Goal: Task Accomplishment & Management: Manage account settings

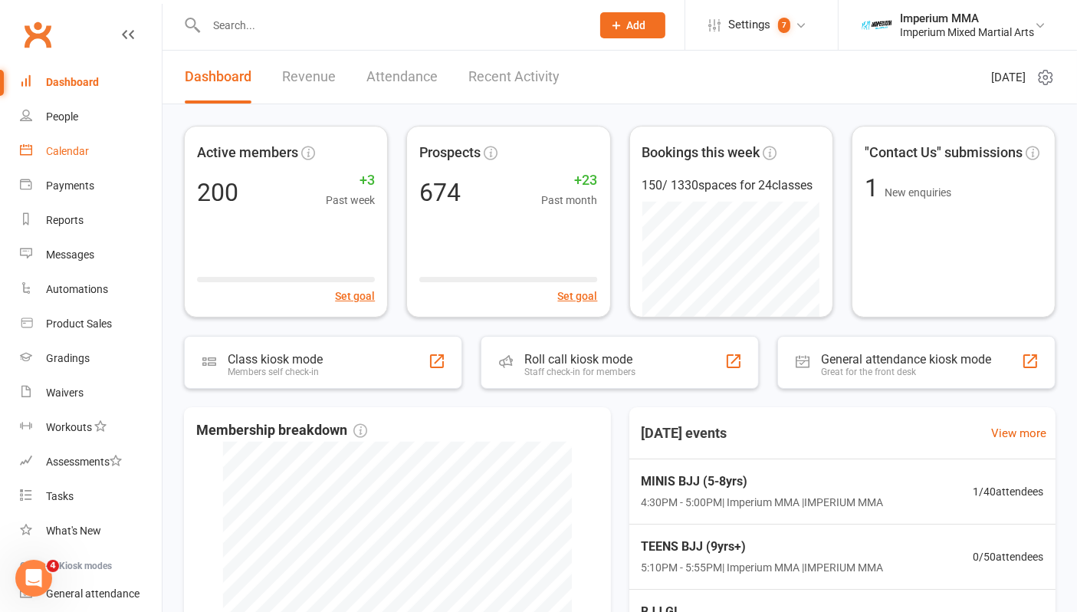
click at [54, 150] on div "Calendar" at bounding box center [67, 151] width 43 height 12
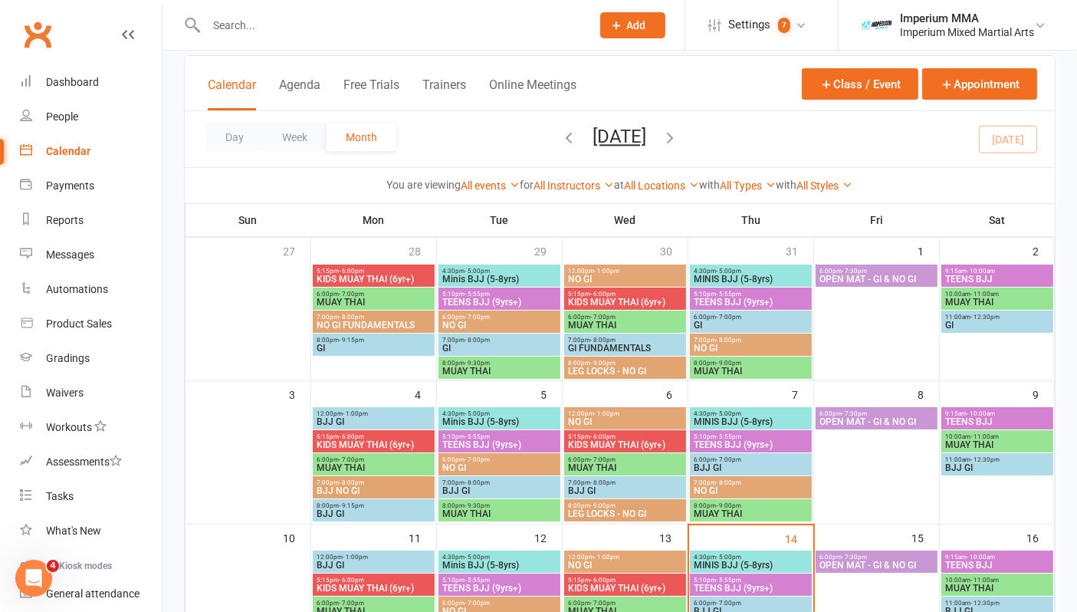
scroll to position [170, 0]
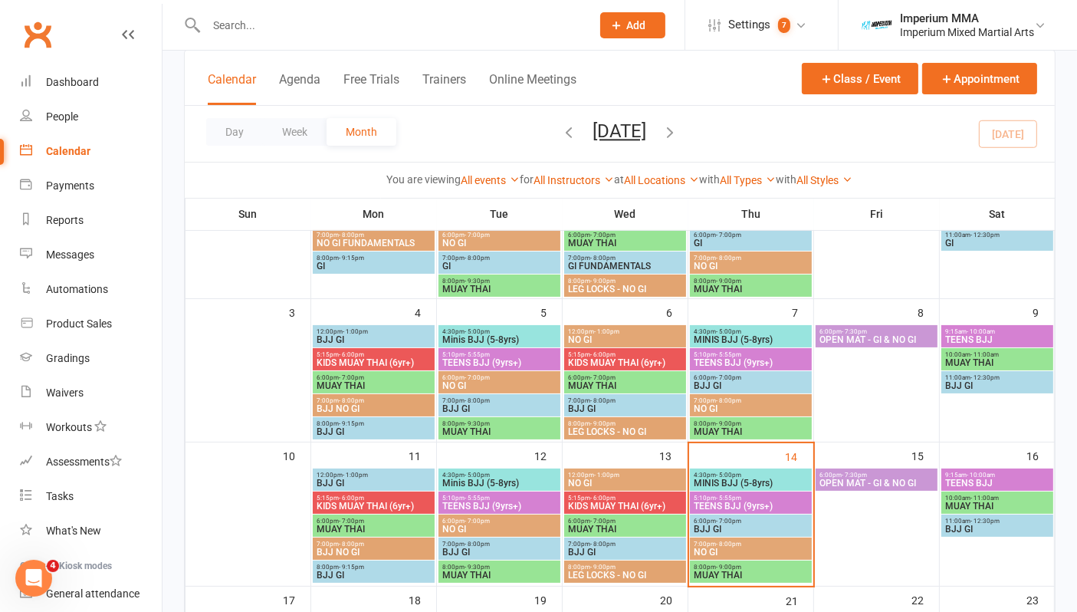
click at [743, 475] on span "4:30pm - 5:00pm" at bounding box center [751, 474] width 116 height 7
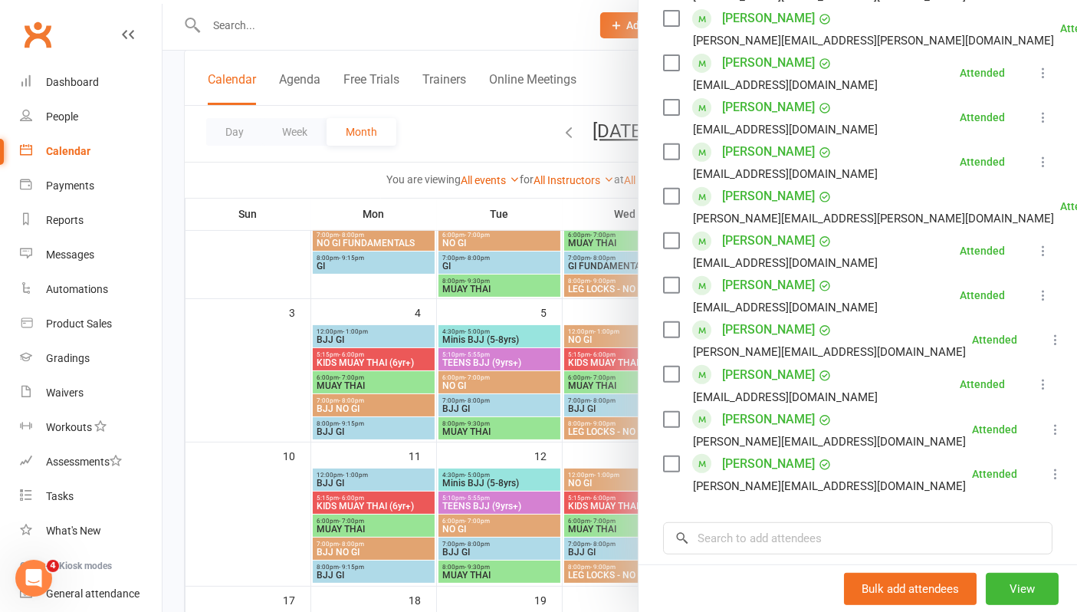
scroll to position [595, 0]
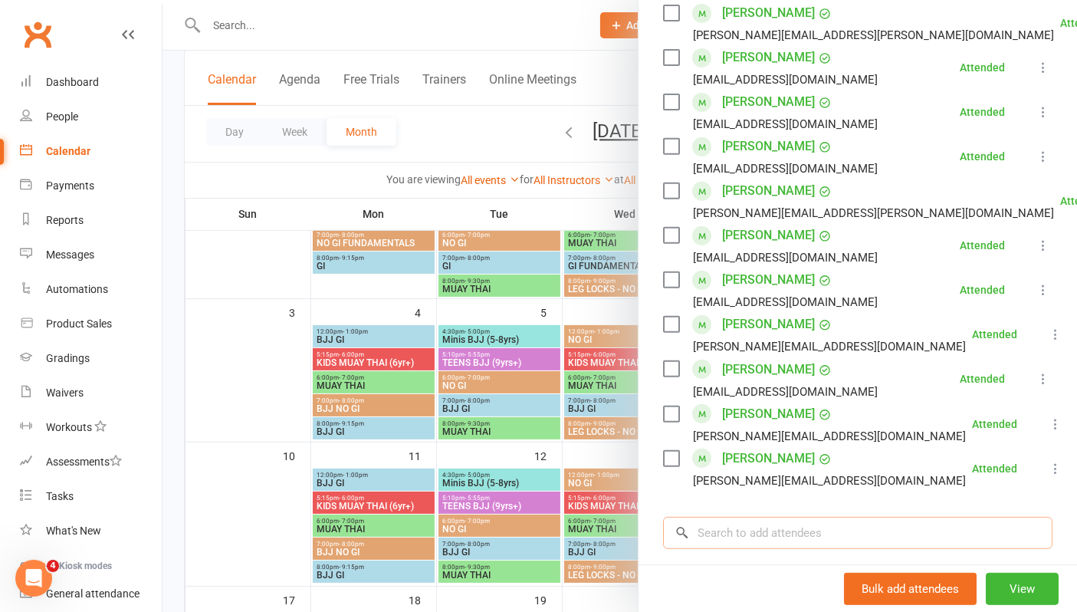
click at [726, 520] on input "search" at bounding box center [857, 533] width 389 height 32
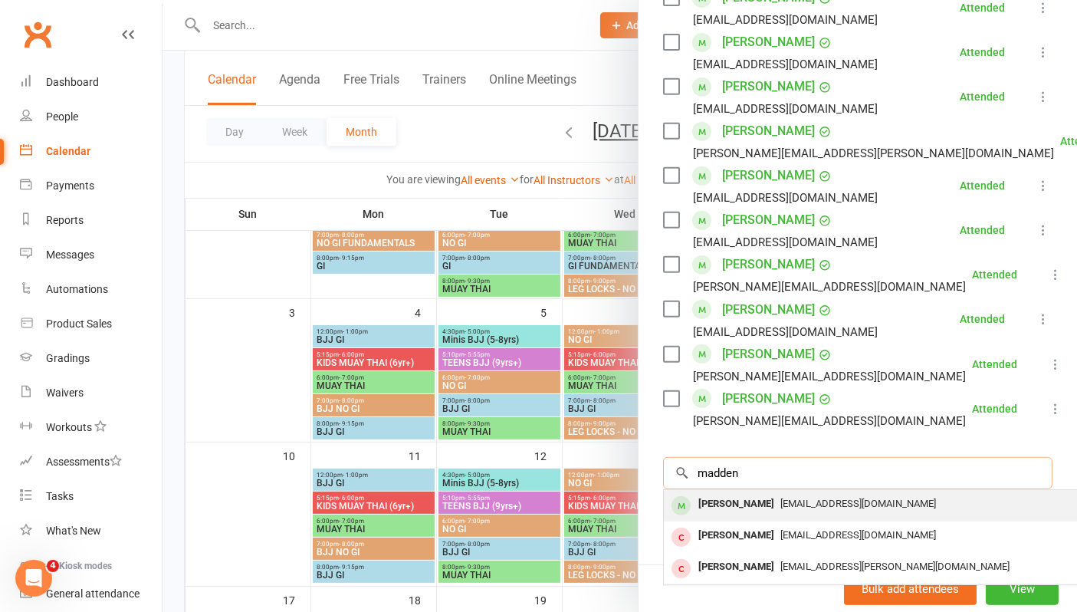
scroll to position [681, 0]
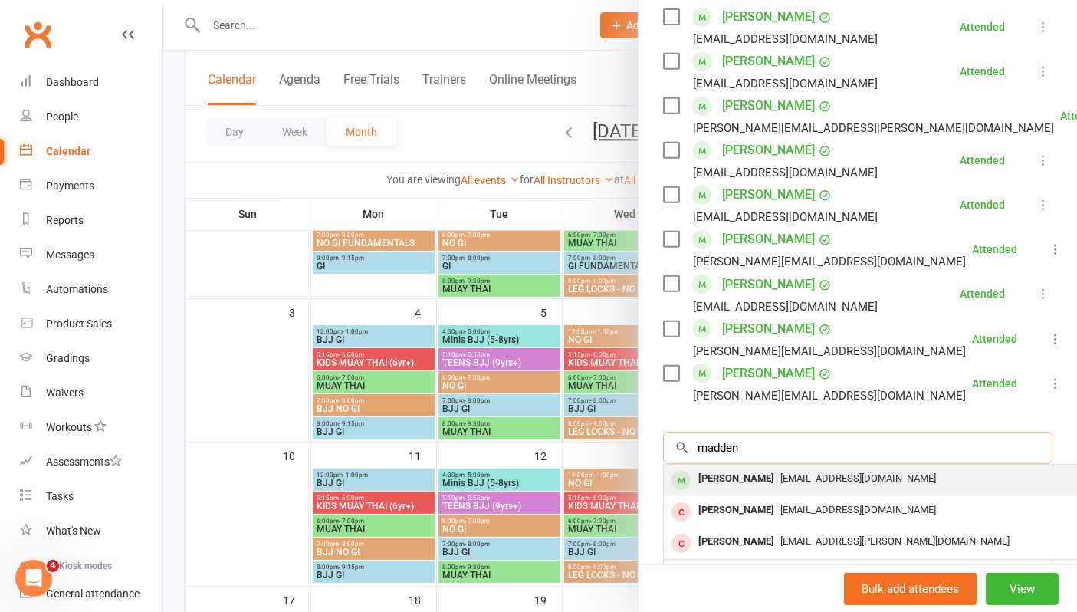
type input "madden"
click at [780, 481] on div "[PERSON_NAME]" at bounding box center [736, 479] width 88 height 22
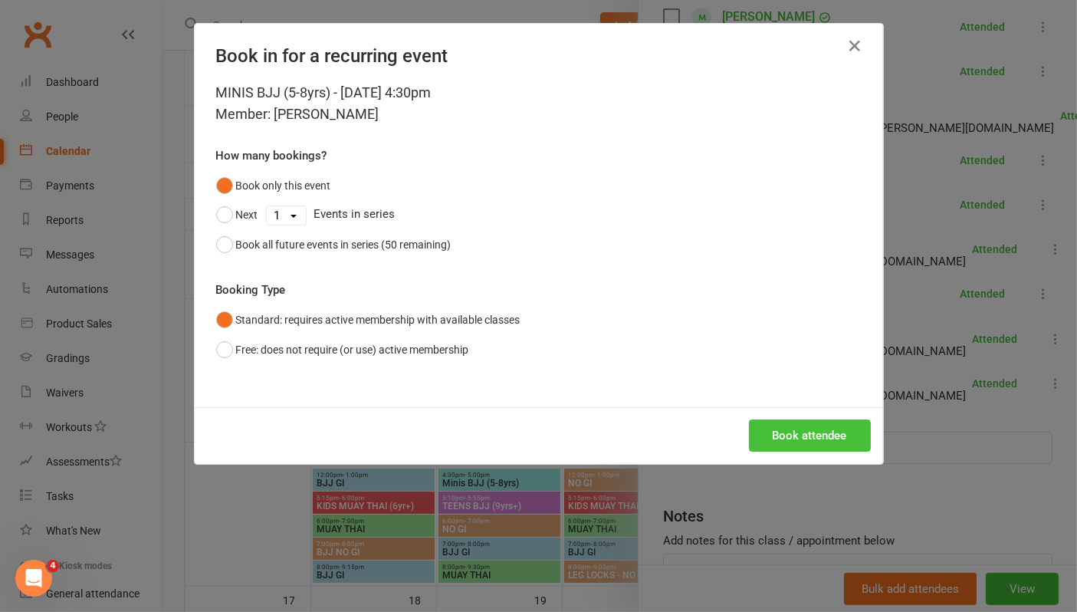
click at [796, 429] on button "Book attendee" at bounding box center [810, 435] width 122 height 32
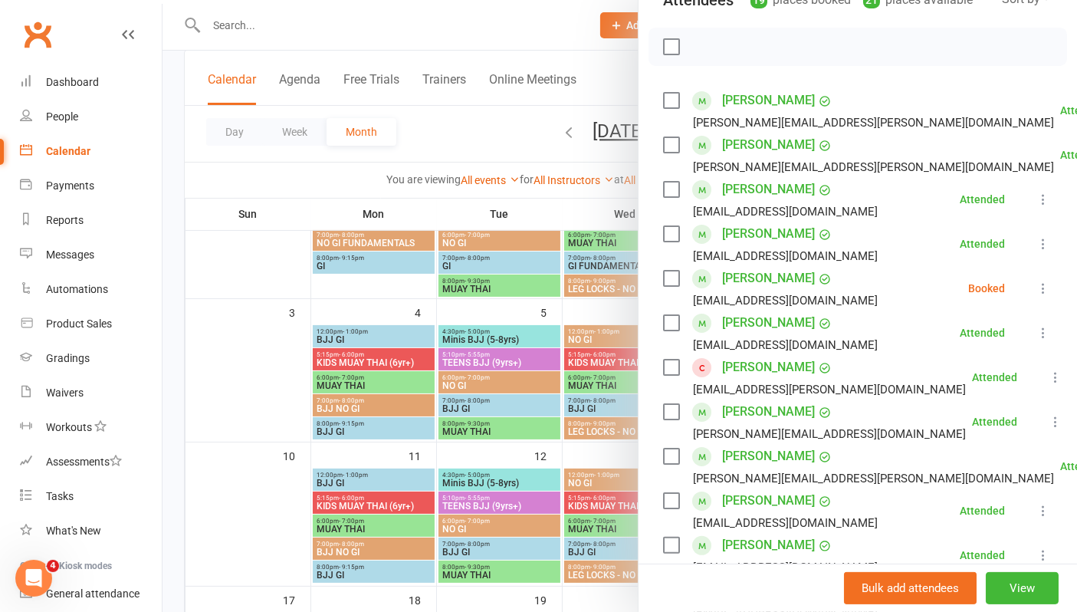
scroll to position [170, 0]
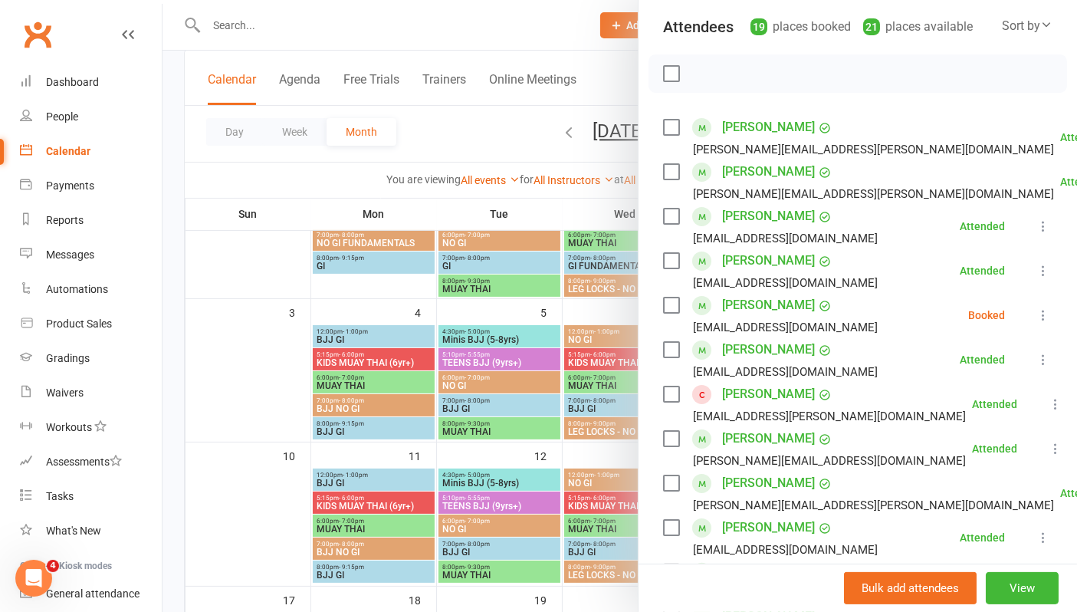
click at [800, 307] on link "[PERSON_NAME]" at bounding box center [768, 305] width 93 height 25
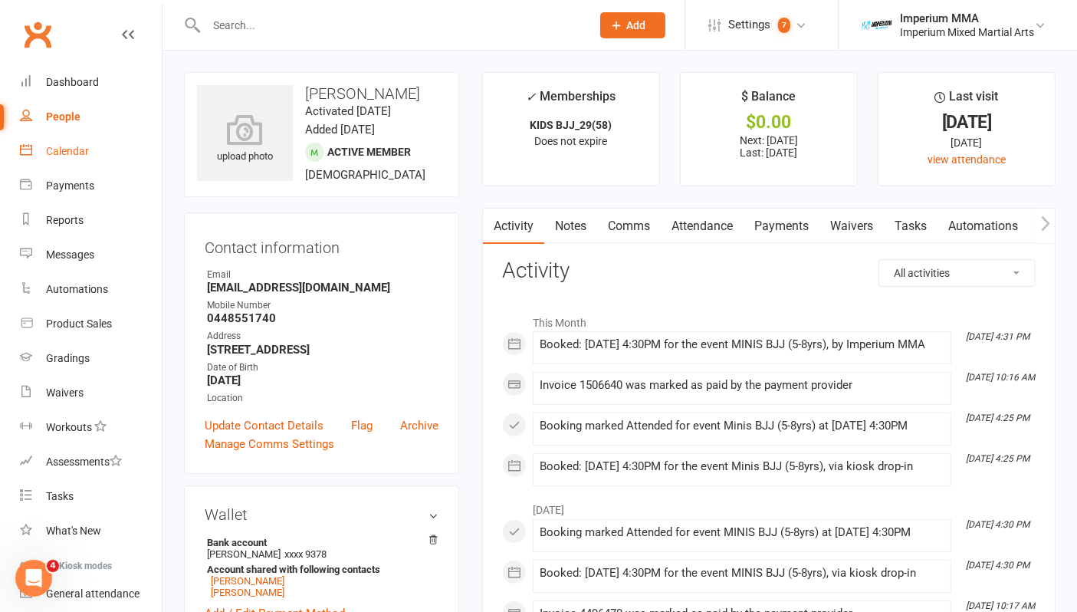
click at [84, 144] on link "Calendar" at bounding box center [91, 151] width 142 height 34
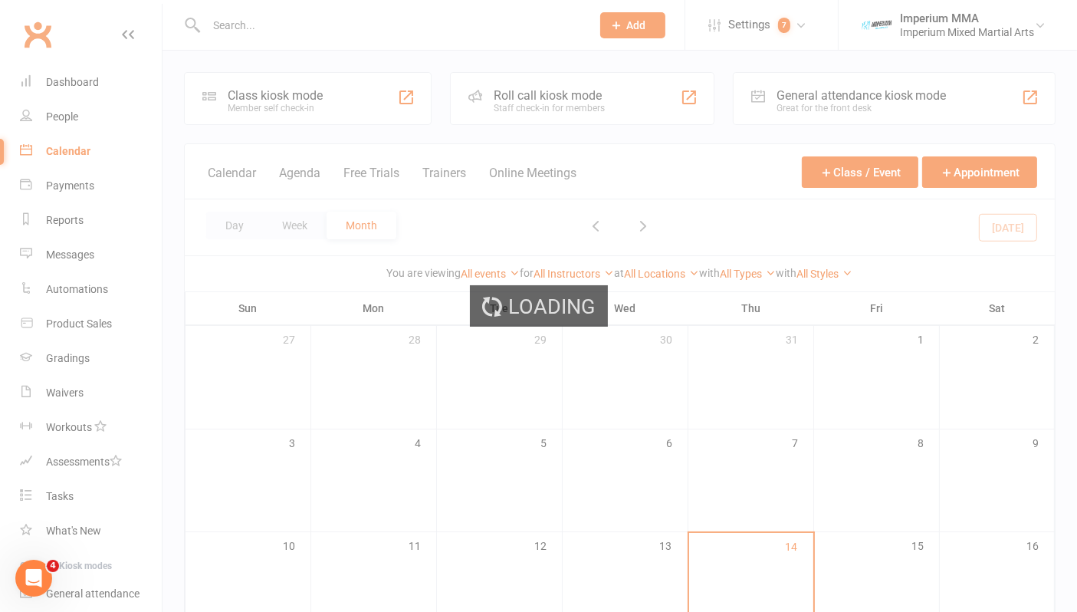
scroll to position [255, 0]
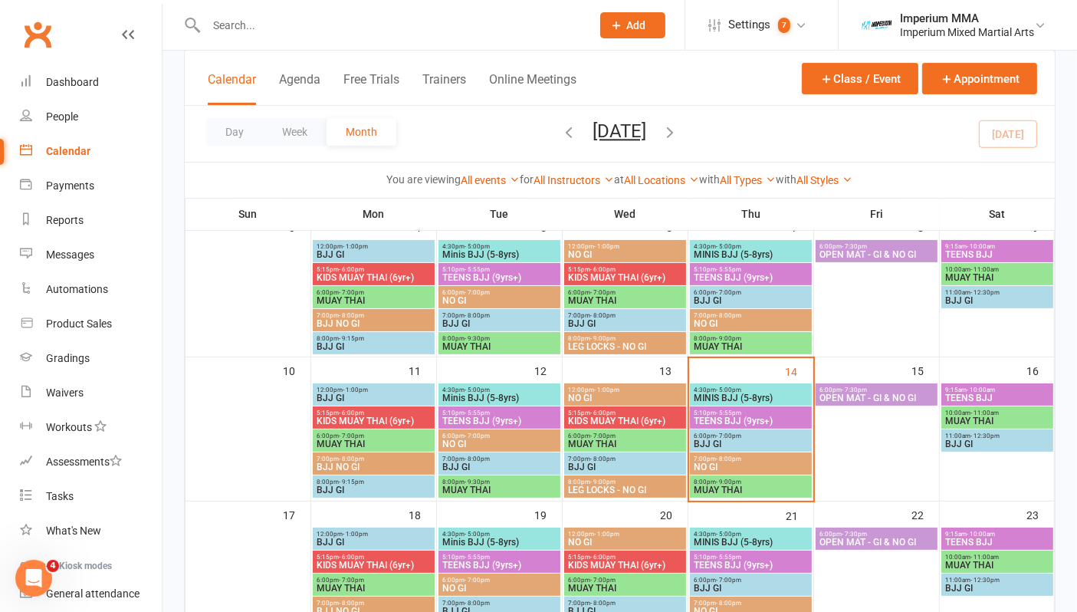
click at [723, 393] on span "MINIS BJJ (5-8yrs)" at bounding box center [751, 397] width 116 height 9
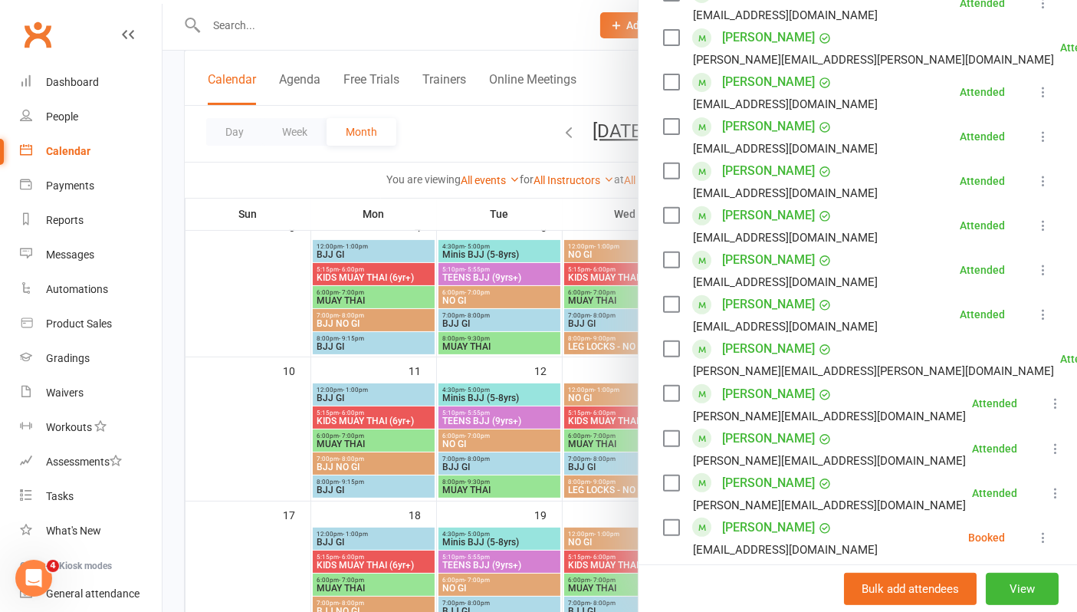
scroll to position [595, 0]
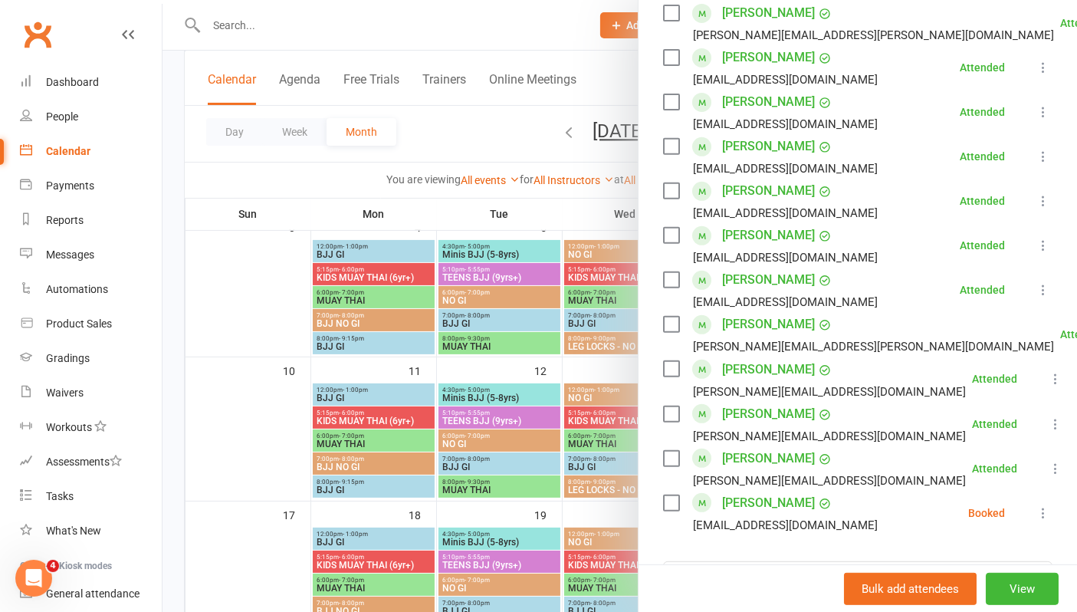
click at [1035, 508] on icon at bounding box center [1042, 512] width 15 height 15
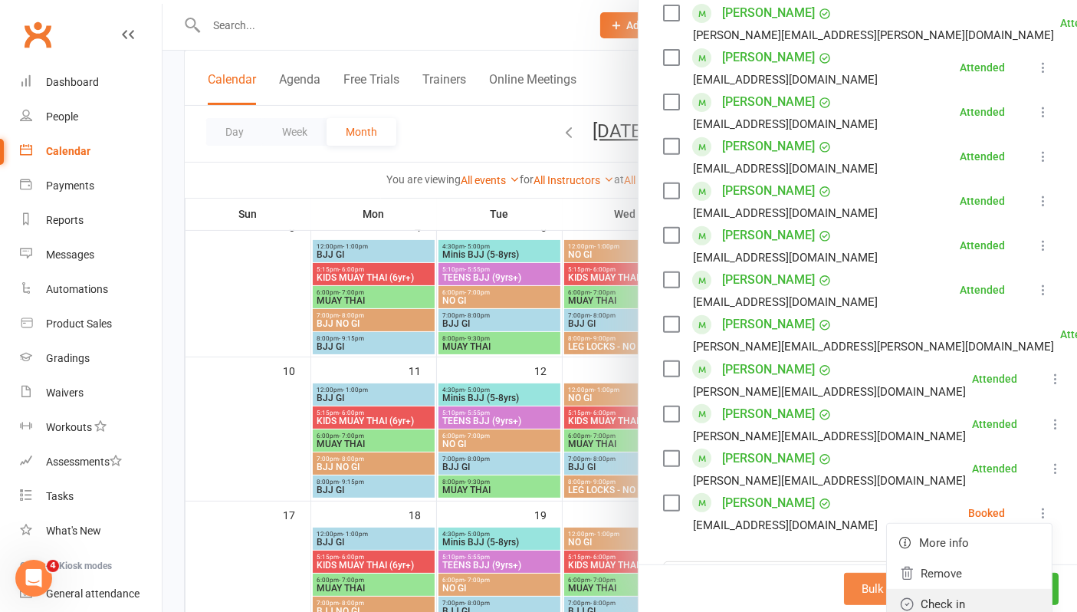
drag, startPoint x: 938, startPoint y: 598, endPoint x: 927, endPoint y: 595, distance: 11.0
click at [938, 599] on link "Check in" at bounding box center [969, 604] width 165 height 31
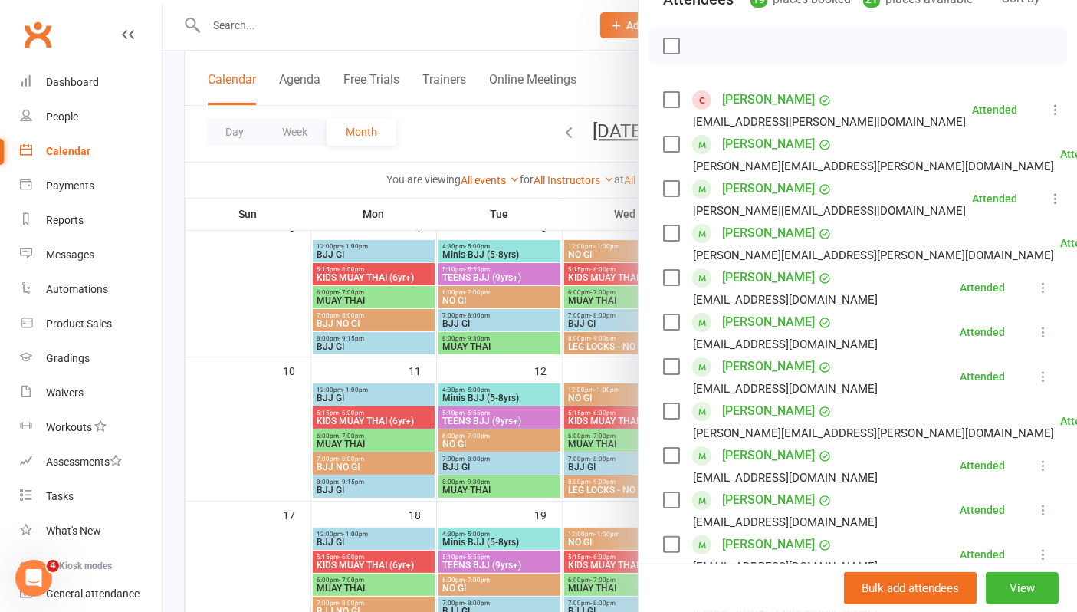
scroll to position [85, 0]
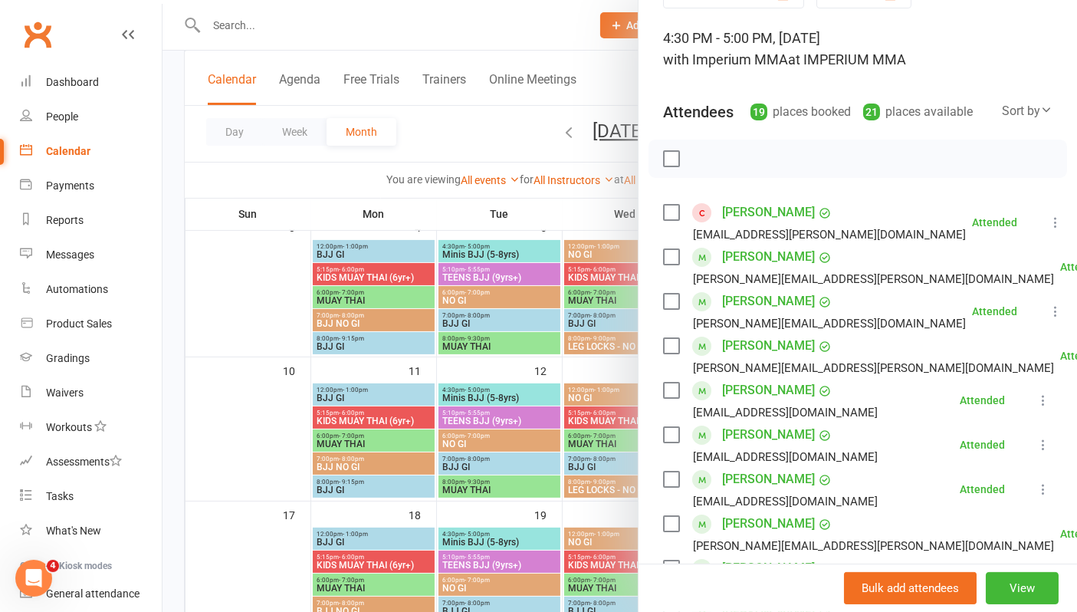
click at [1002, 101] on div "Sort by" at bounding box center [1027, 111] width 51 height 20
click at [934, 215] on link "Booking created" at bounding box center [976, 204] width 152 height 31
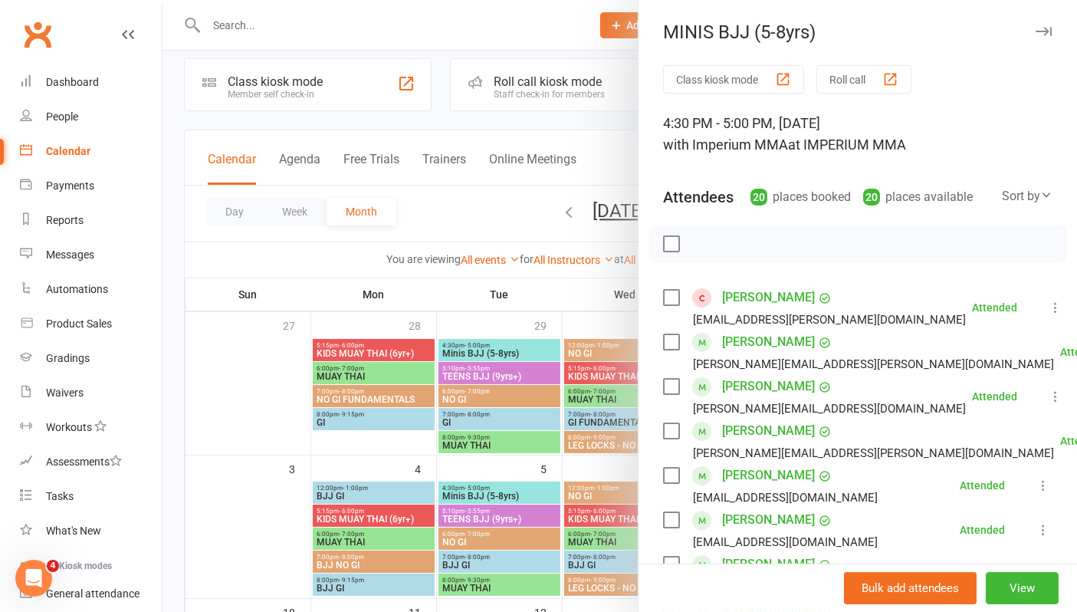
scroll to position [0, 0]
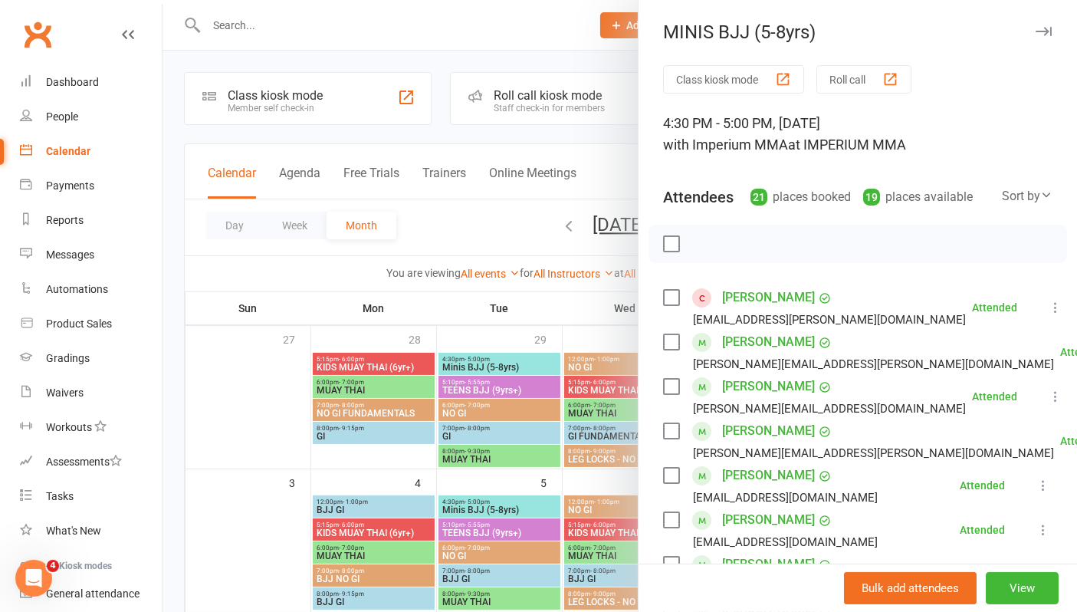
click at [1003, 21] on div "MINIS BJJ (5-8yrs)" at bounding box center [857, 31] width 438 height 21
click at [1034, 24] on button "button" at bounding box center [1043, 31] width 18 height 18
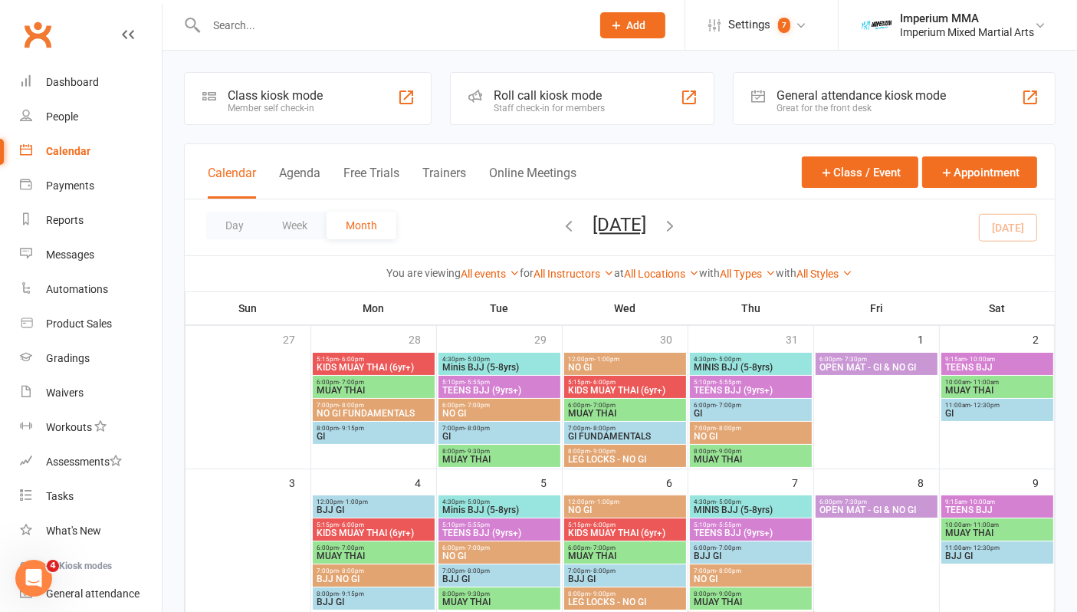
scroll to position [255, 0]
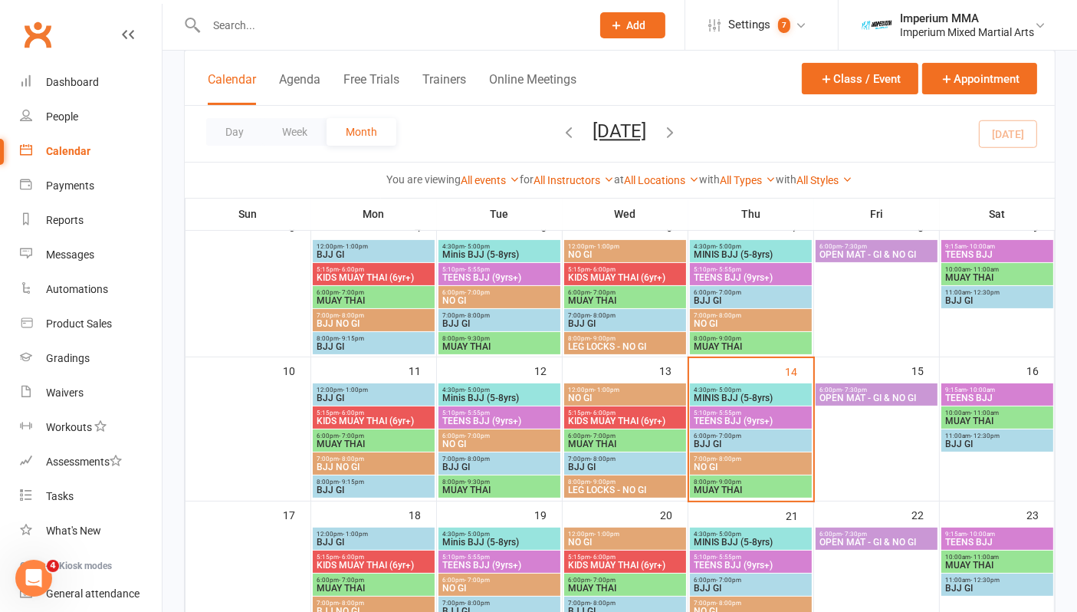
click at [736, 393] on span "MINIS BJJ (5-8yrs)" at bounding box center [751, 397] width 116 height 9
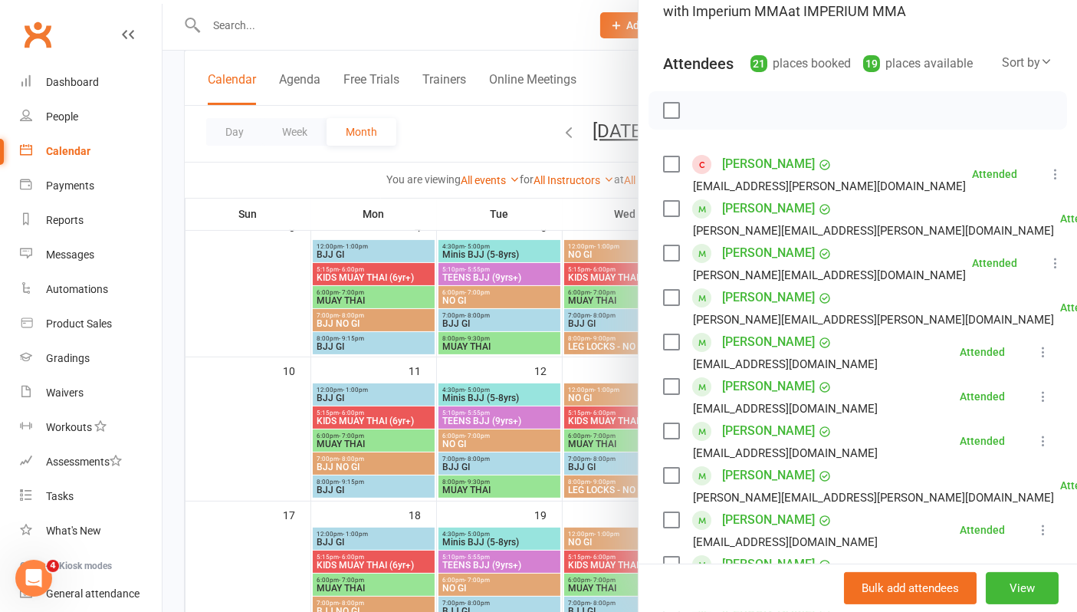
scroll to position [0, 0]
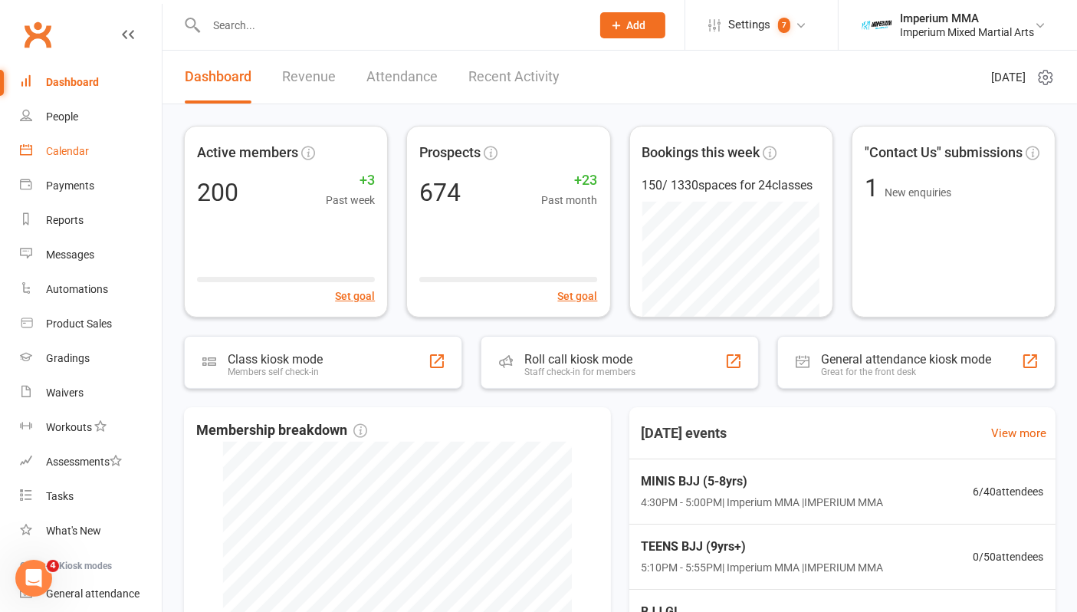
click at [59, 150] on div "Calendar" at bounding box center [67, 151] width 43 height 12
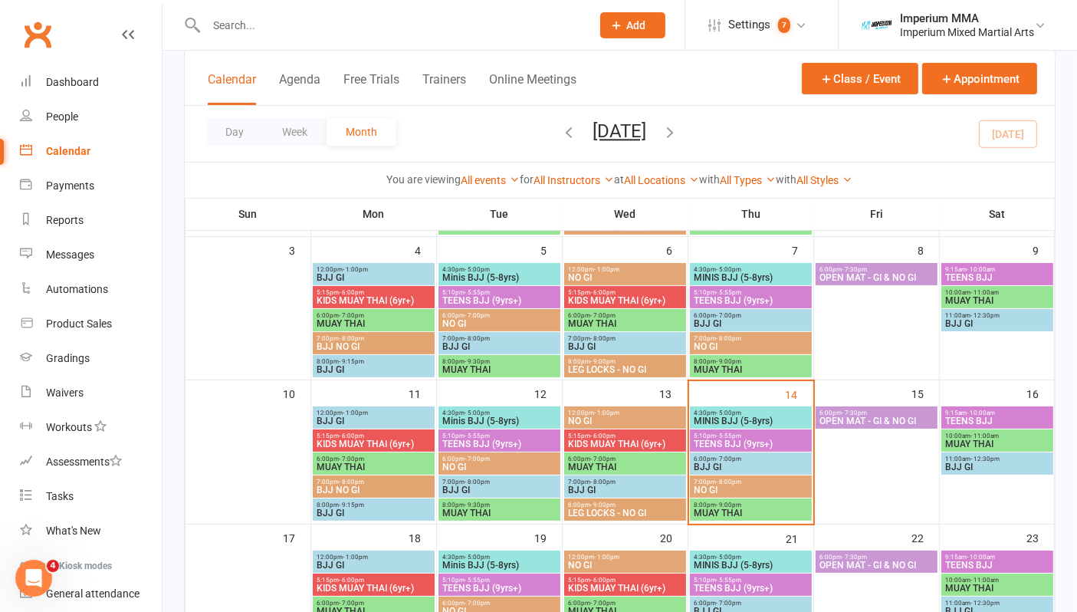
scroll to position [255, 0]
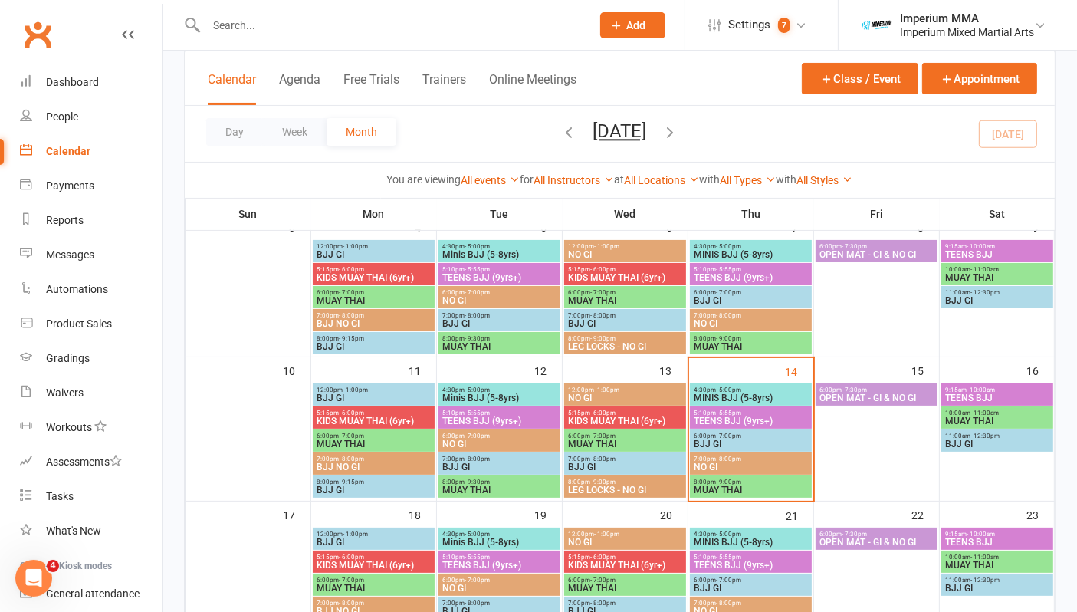
click at [709, 393] on span "MINIS BJJ (5-8yrs)" at bounding box center [751, 397] width 116 height 9
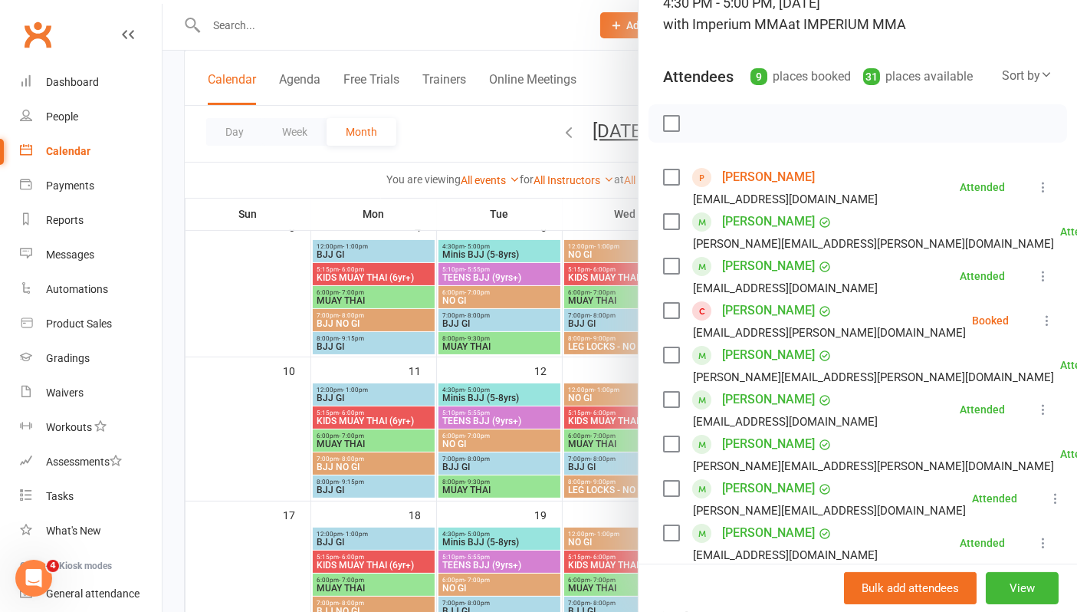
scroll to position [85, 0]
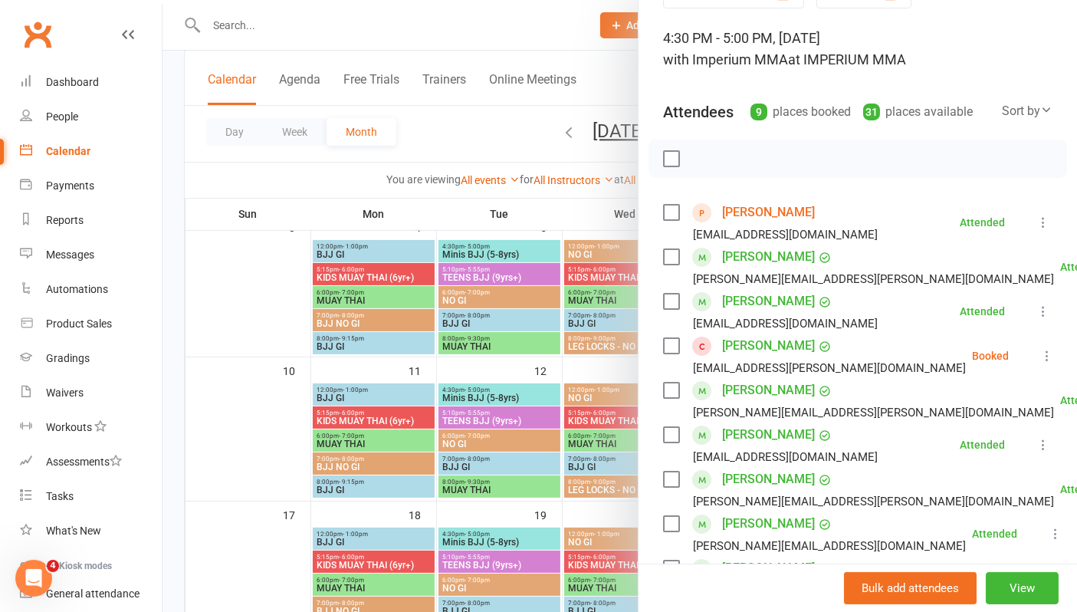
click at [754, 208] on link "[PERSON_NAME]" at bounding box center [768, 212] width 93 height 25
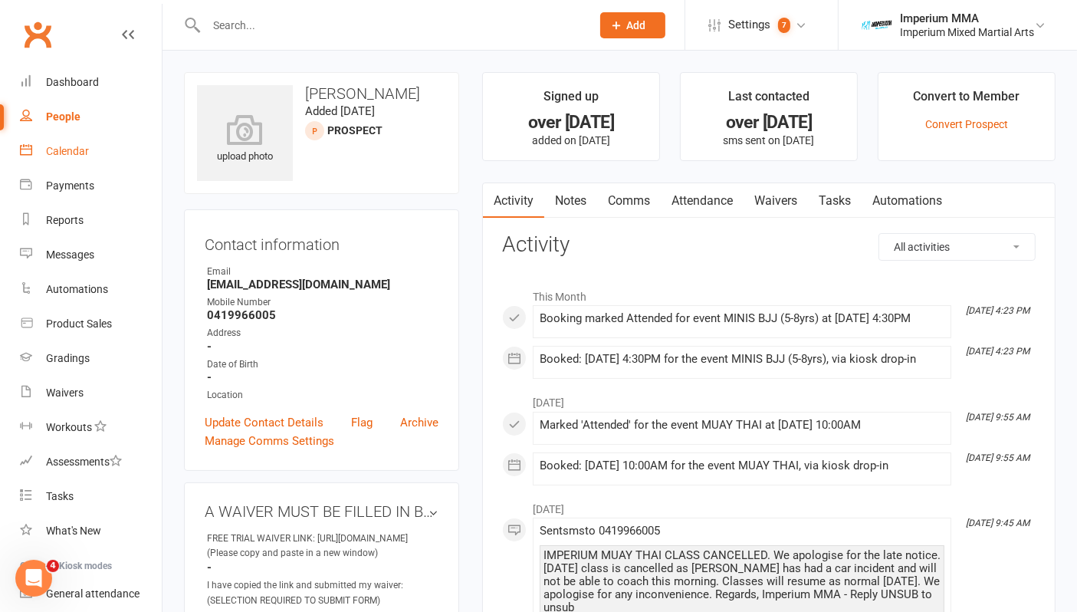
click at [50, 151] on div "Calendar" at bounding box center [67, 151] width 43 height 12
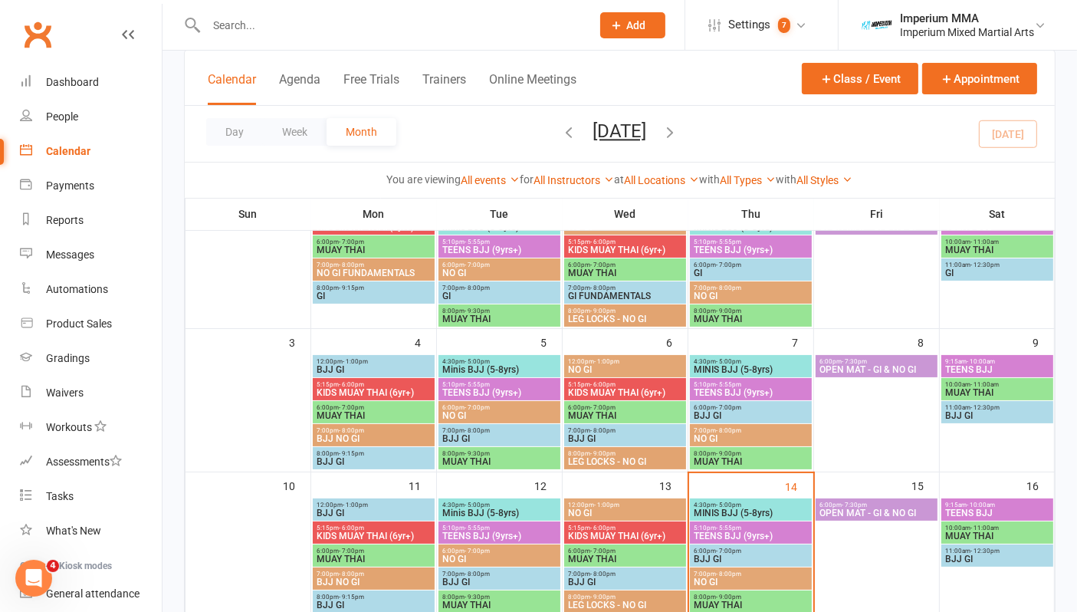
scroll to position [255, 0]
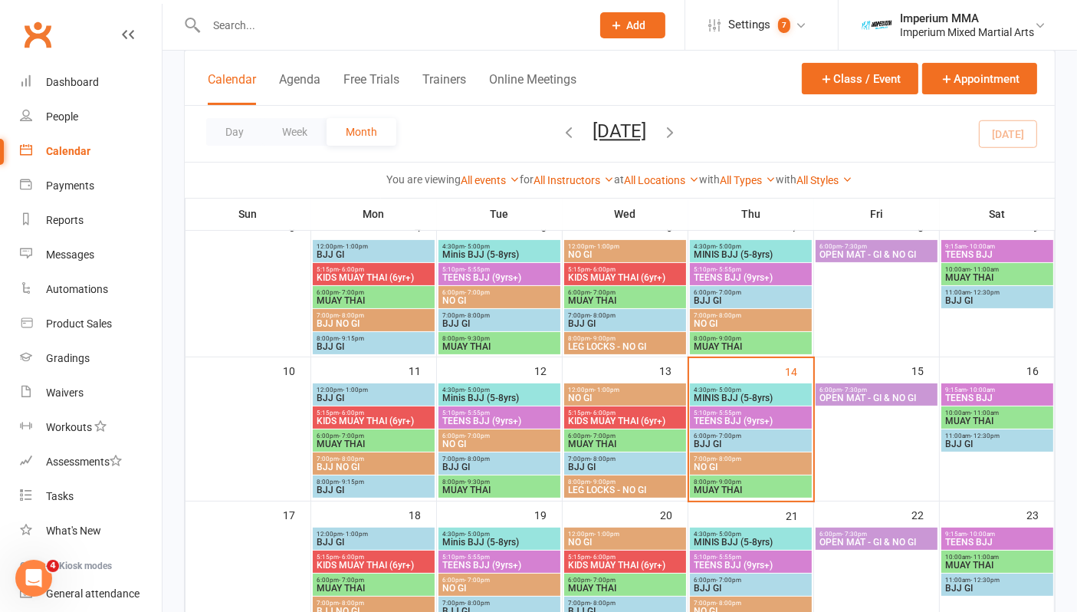
click at [723, 394] on span "MINIS BJJ (5-8yrs)" at bounding box center [751, 397] width 116 height 9
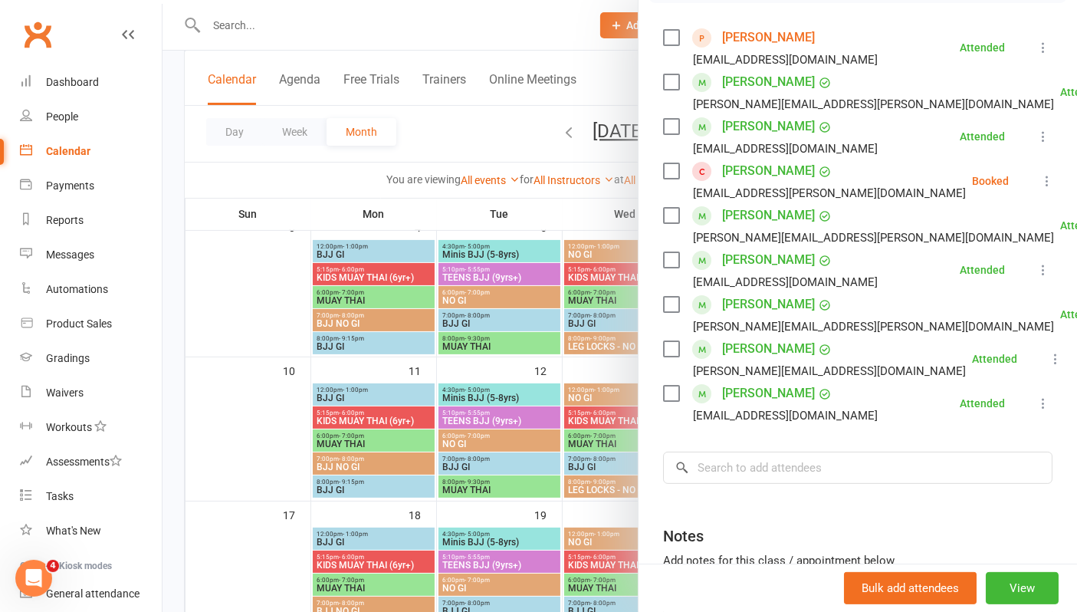
scroll to position [170, 0]
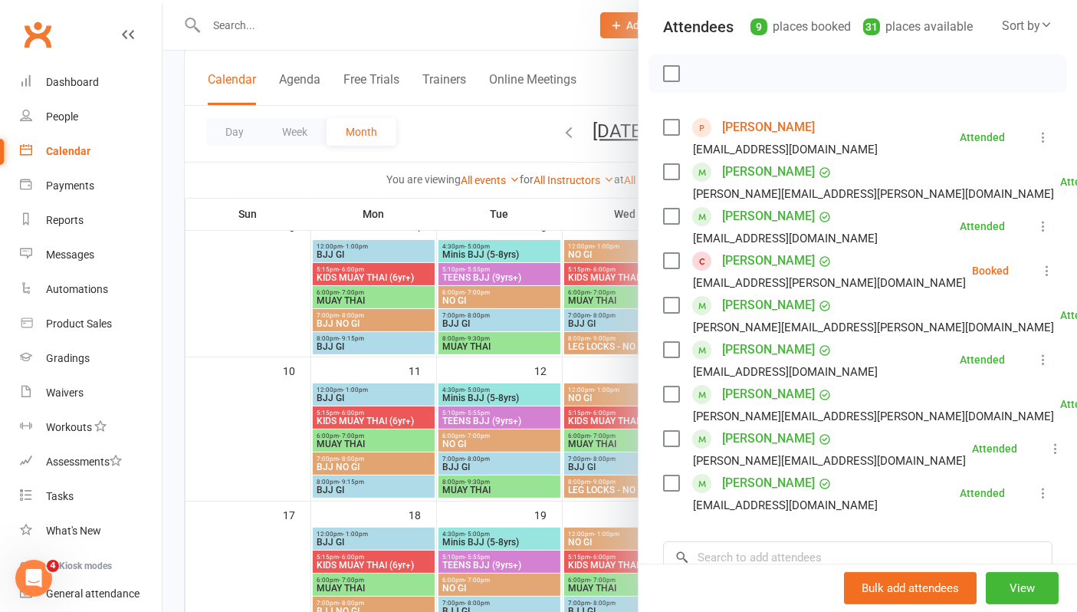
click at [760, 172] on link "[PERSON_NAME]" at bounding box center [768, 171] width 93 height 25
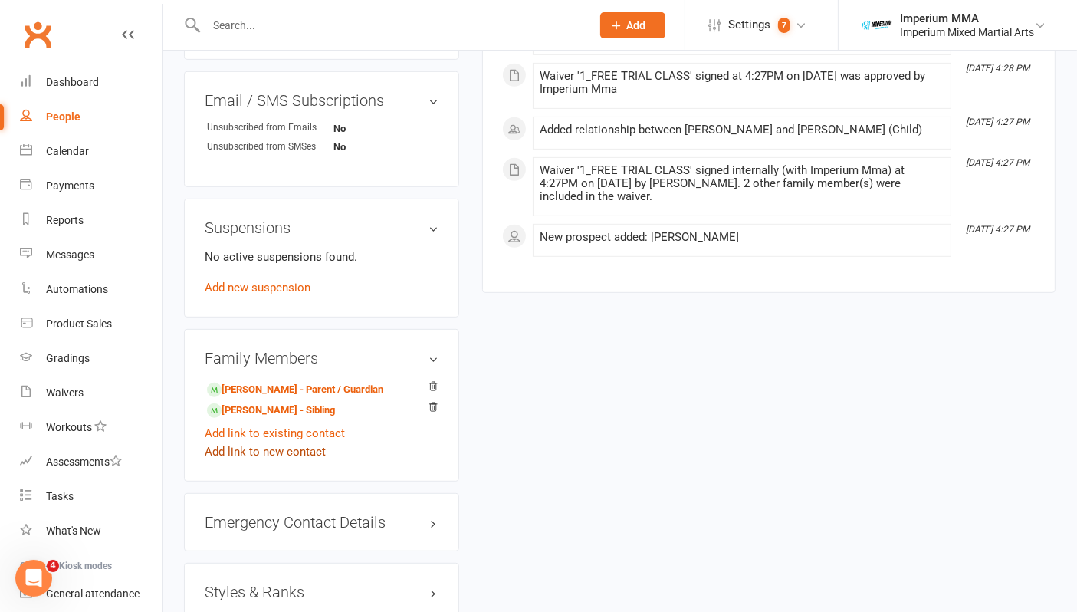
scroll to position [766, 0]
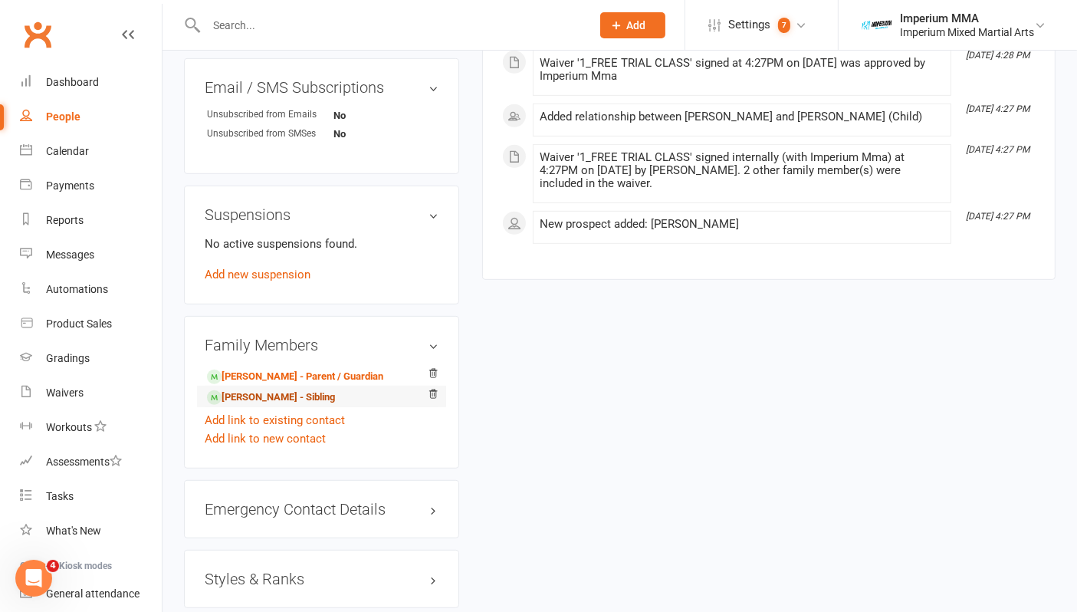
click at [249, 389] on link "Arlo browne - Sibling" at bounding box center [271, 397] width 128 height 16
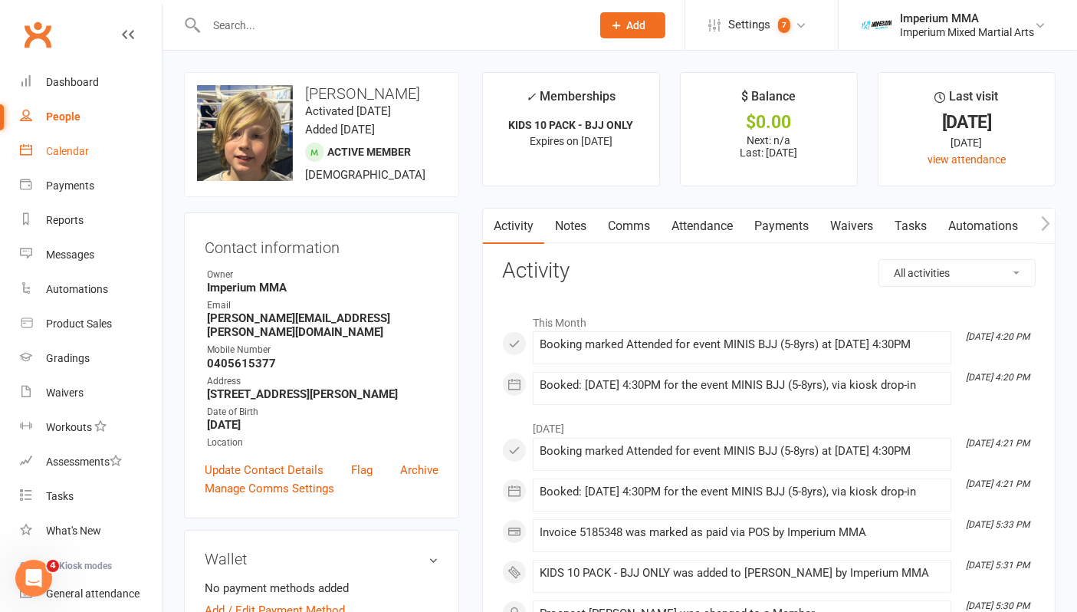
click at [61, 151] on div "Calendar" at bounding box center [67, 151] width 43 height 12
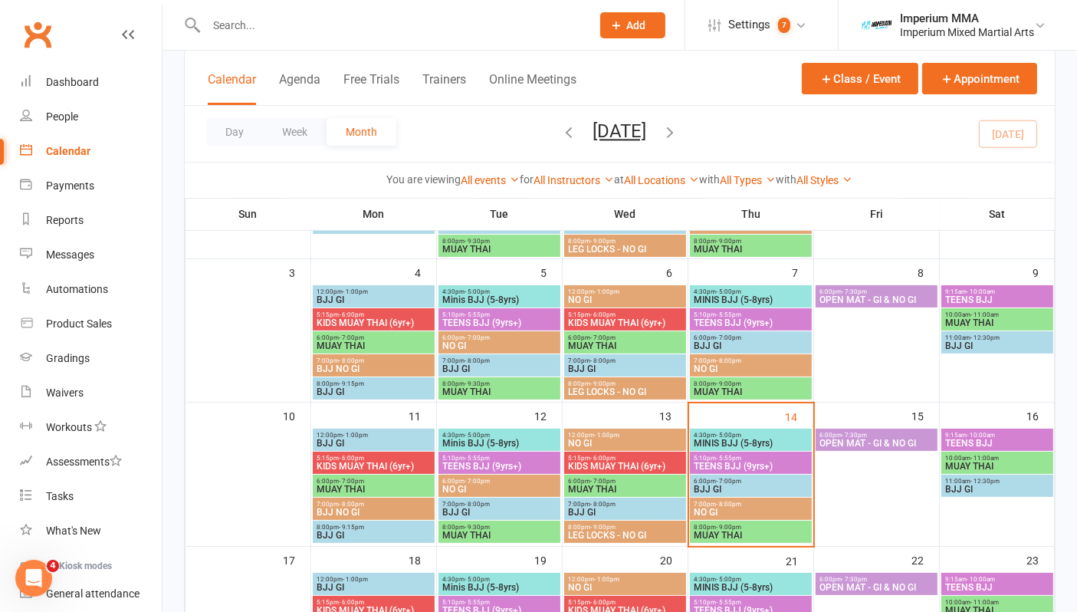
scroll to position [255, 0]
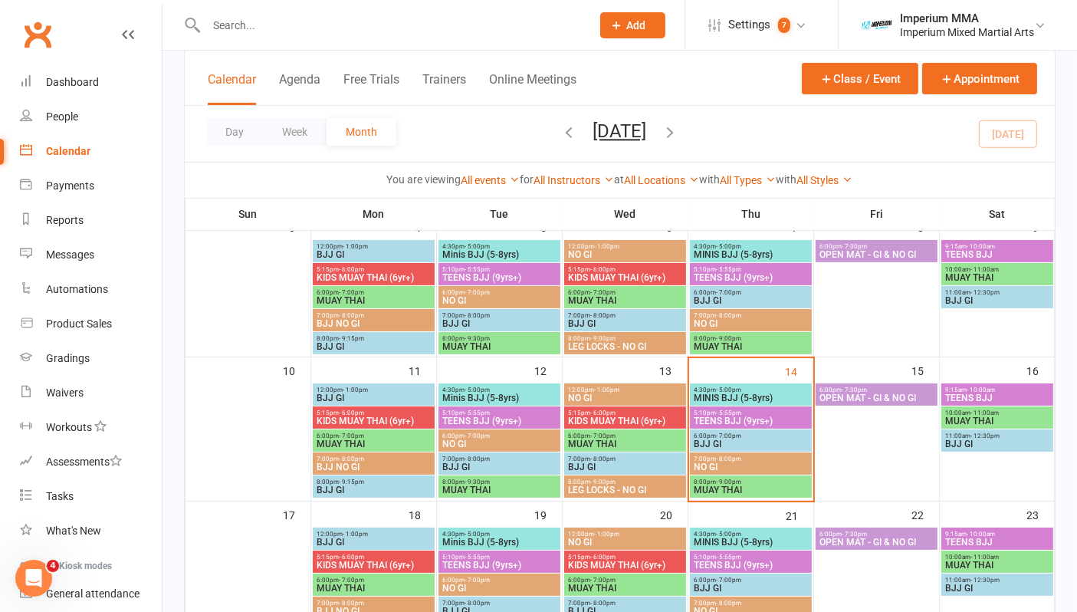
click at [727, 396] on span "MINIS BJJ (5-8yrs)" at bounding box center [751, 397] width 116 height 9
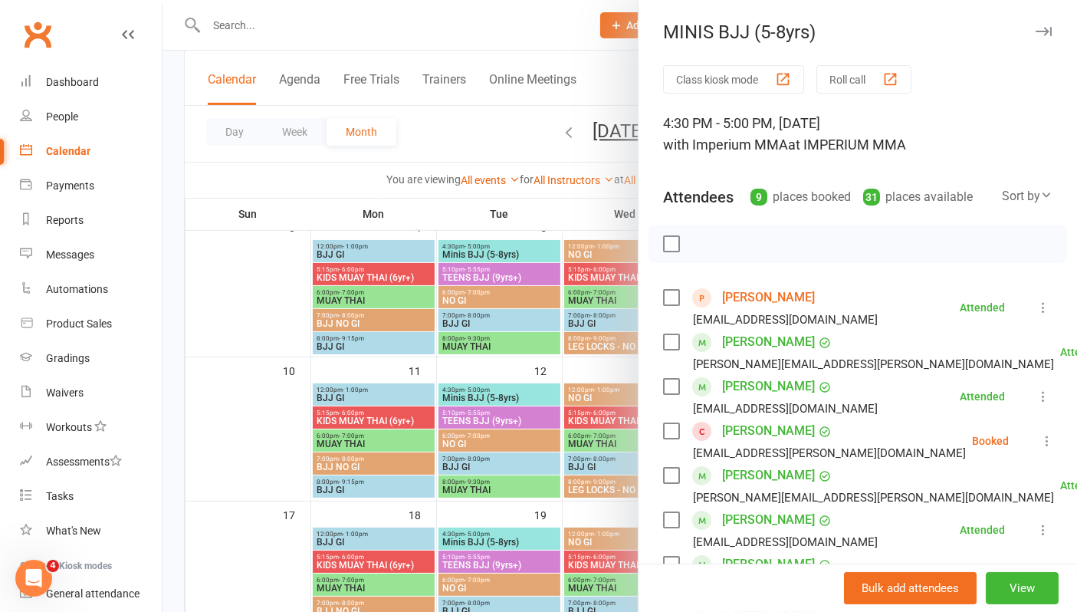
click at [769, 340] on link "[PERSON_NAME]" at bounding box center [768, 342] width 93 height 25
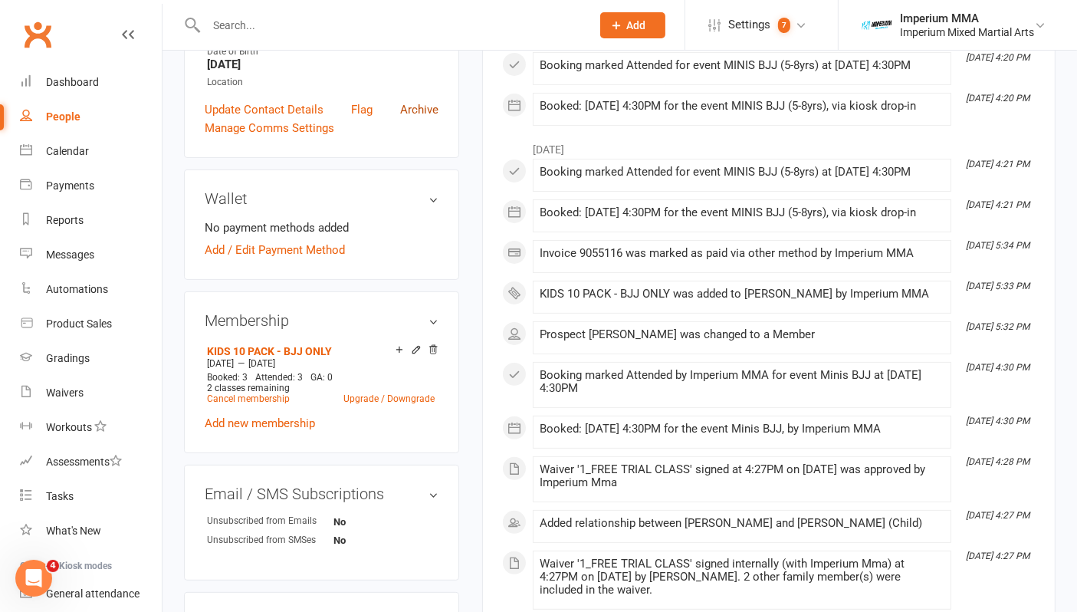
scroll to position [170, 0]
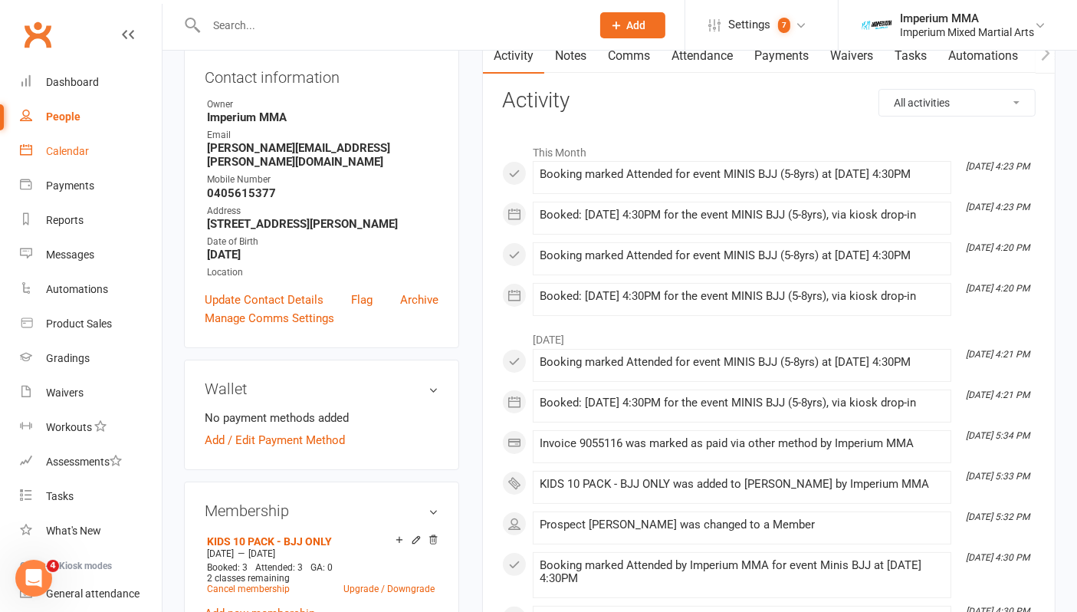
click at [75, 150] on div "Calendar" at bounding box center [67, 151] width 43 height 12
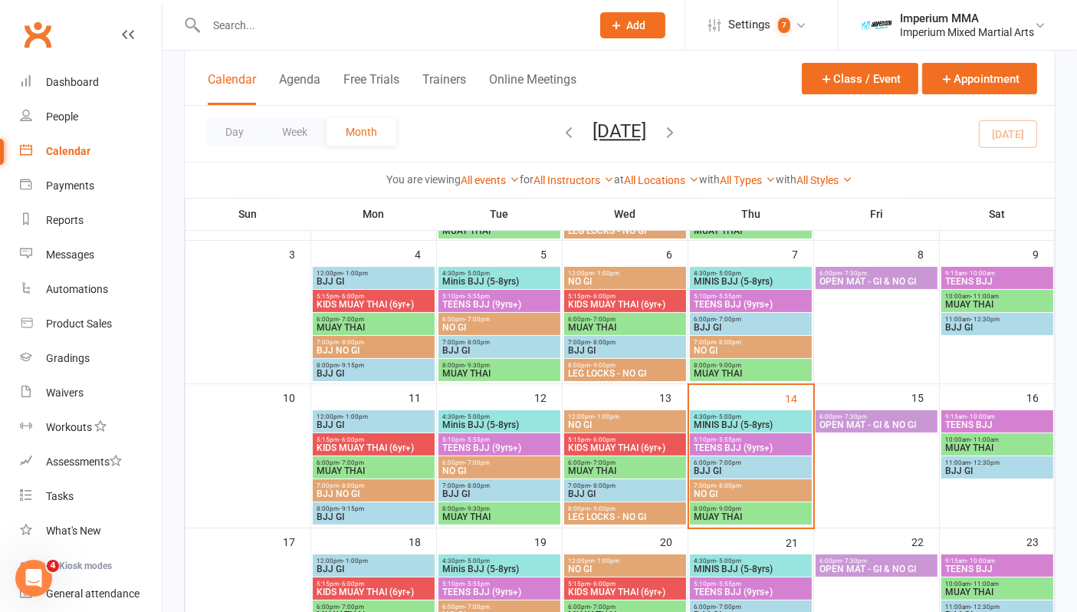
scroll to position [255, 0]
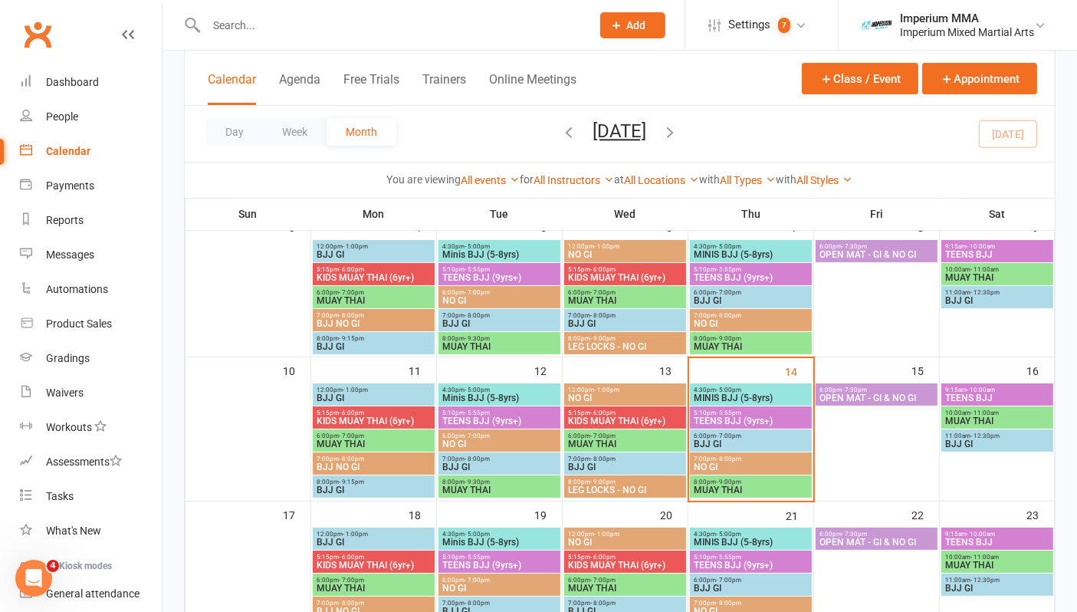
click at [720, 396] on span "MINIS BJJ (5-8yrs)" at bounding box center [751, 397] width 116 height 9
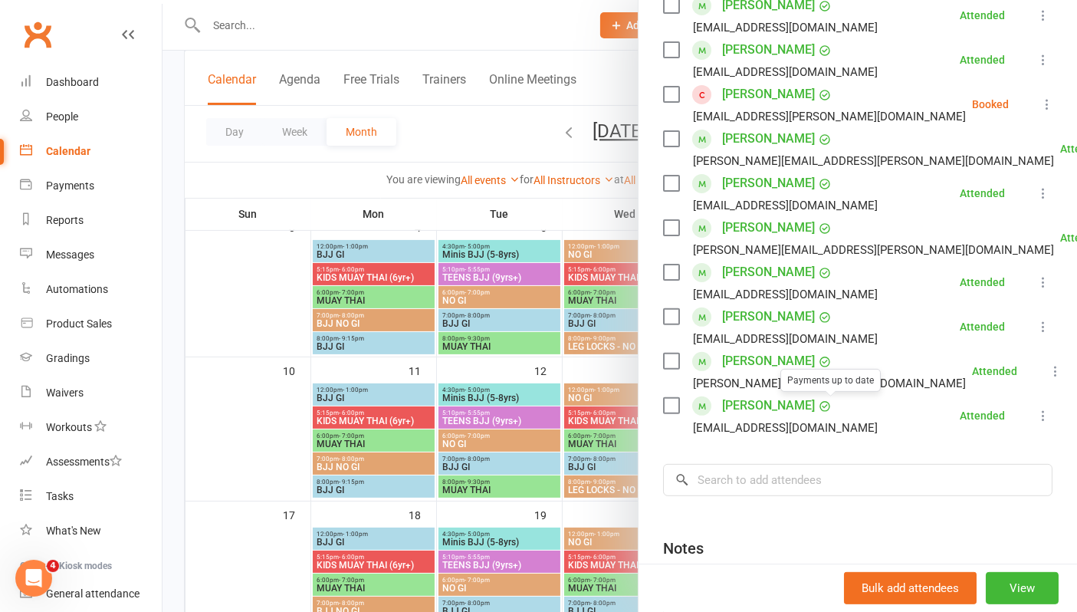
scroll to position [0, 0]
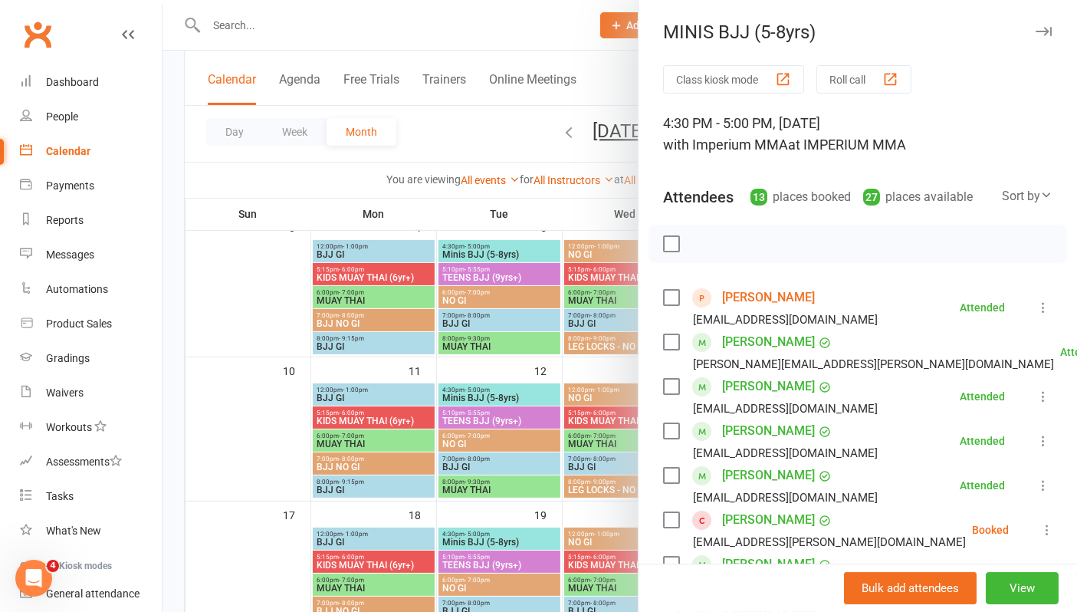
drag, startPoint x: 1030, startPoint y: 30, endPoint x: 971, endPoint y: 122, distance: 109.3
click at [1028, 30] on div "MINIS BJJ (5-8yrs)" at bounding box center [857, 31] width 438 height 21
click at [1035, 30] on icon "button" at bounding box center [1043, 31] width 16 height 9
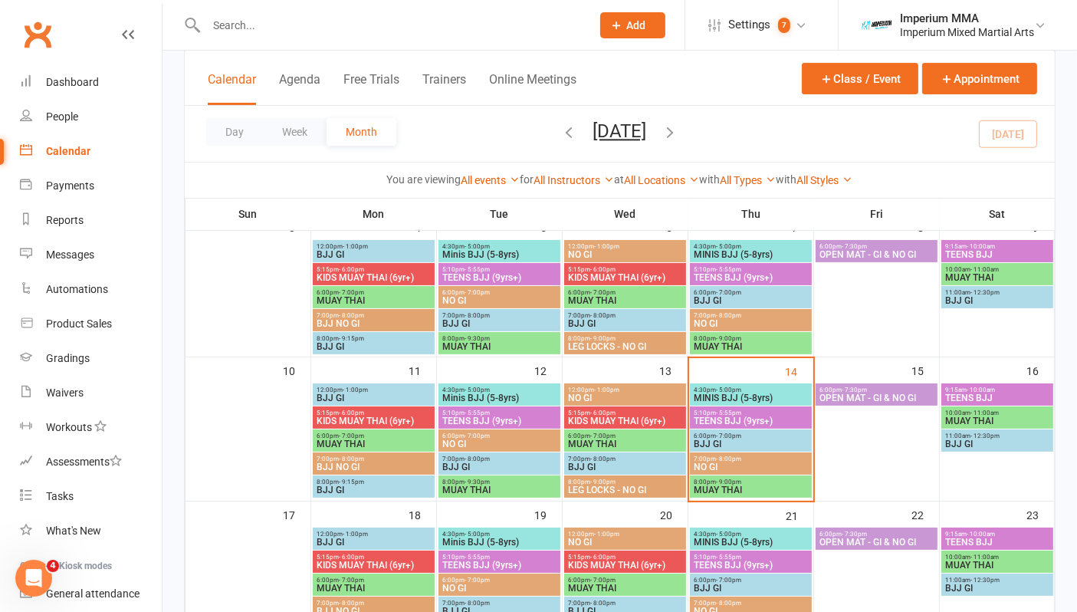
click at [744, 389] on span "4:30pm - 5:00pm" at bounding box center [751, 389] width 116 height 7
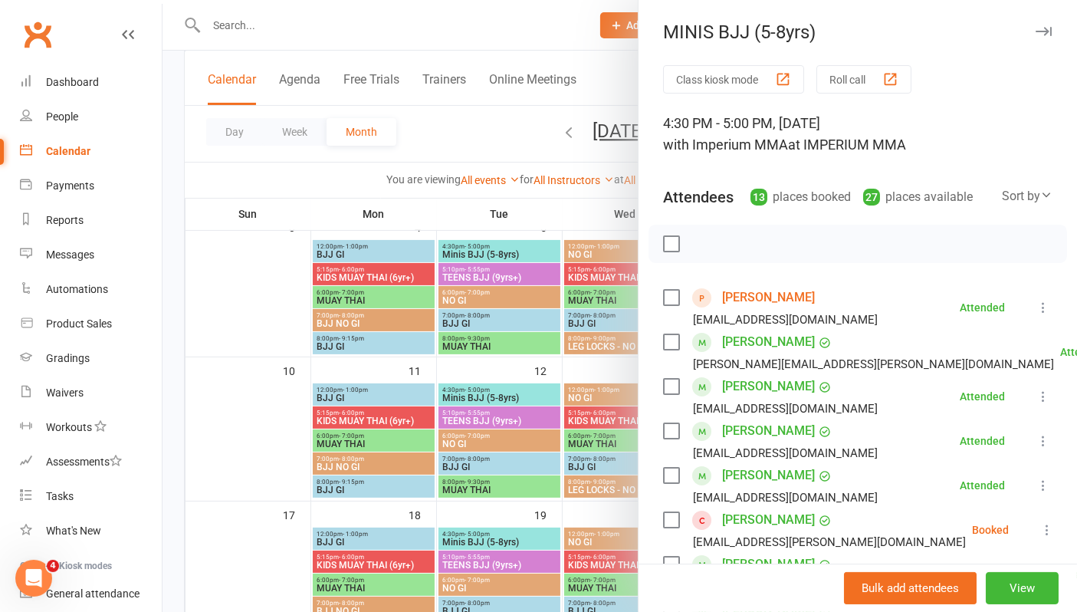
click at [1002, 198] on div "Sort by" at bounding box center [1027, 196] width 51 height 20
click at [911, 297] on link "Booking created" at bounding box center [976, 289] width 152 height 31
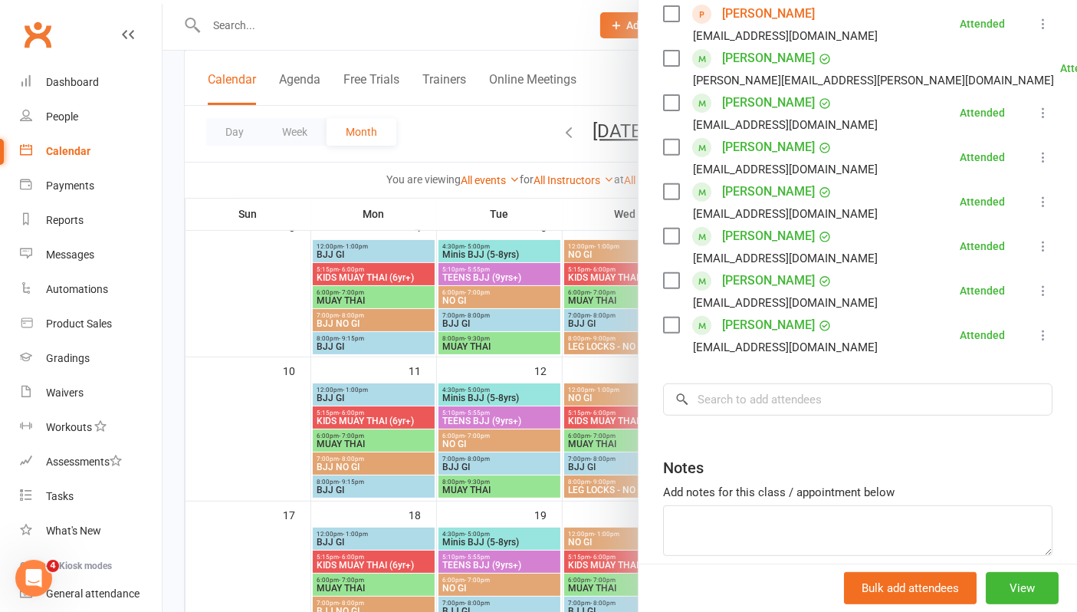
scroll to position [595, 0]
click at [769, 405] on input "search" at bounding box center [857, 398] width 389 height 32
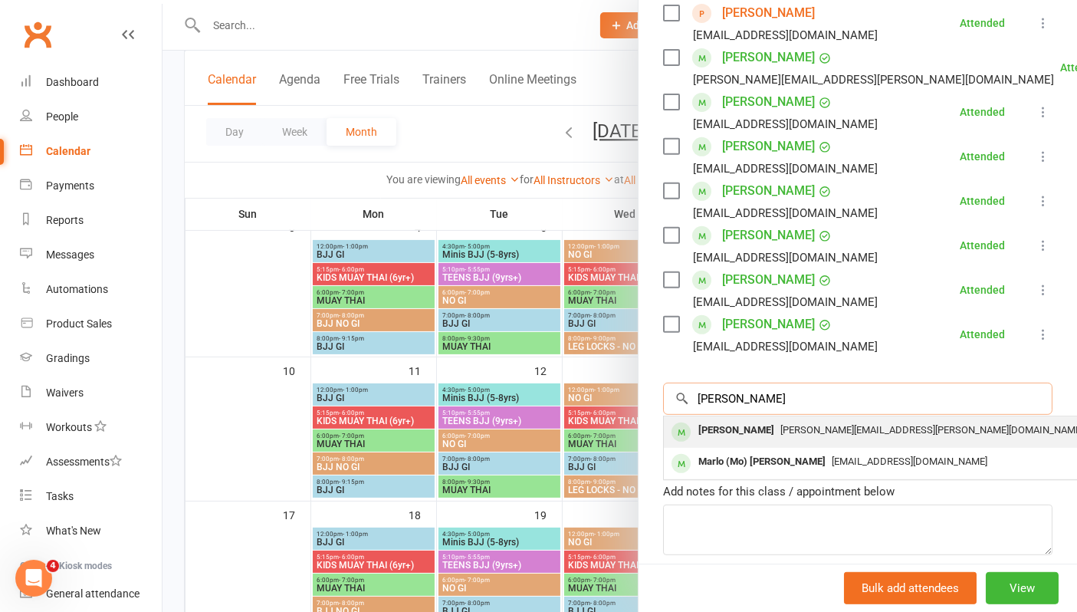
type input "arlo"
click at [782, 432] on span "[PERSON_NAME][EMAIL_ADDRESS][PERSON_NAME][DOMAIN_NAME]" at bounding box center [931, 429] width 303 height 11
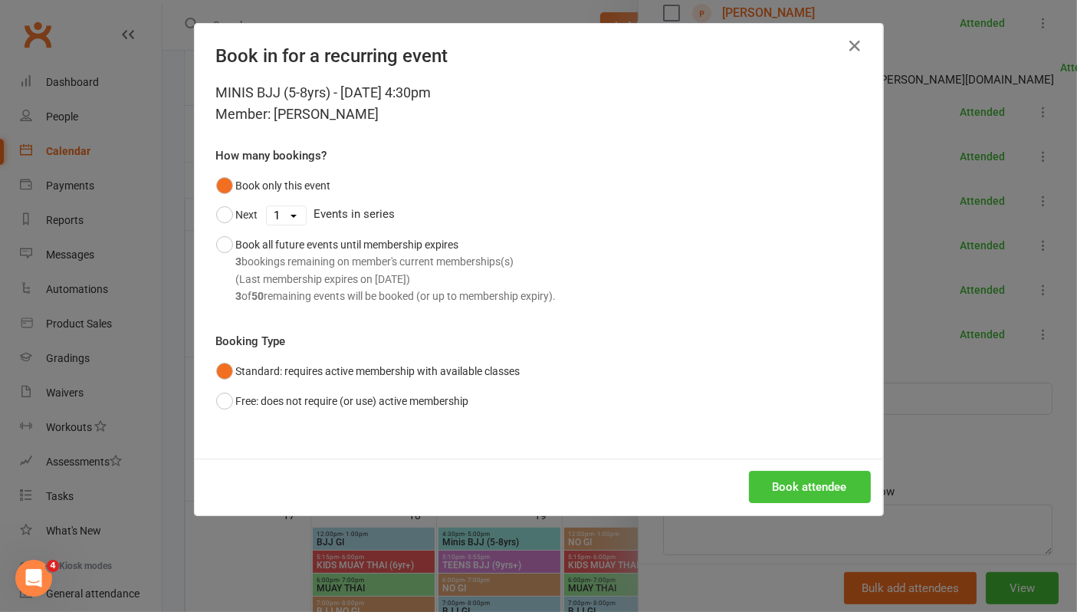
click at [786, 494] on button "Book attendee" at bounding box center [810, 487] width 122 height 32
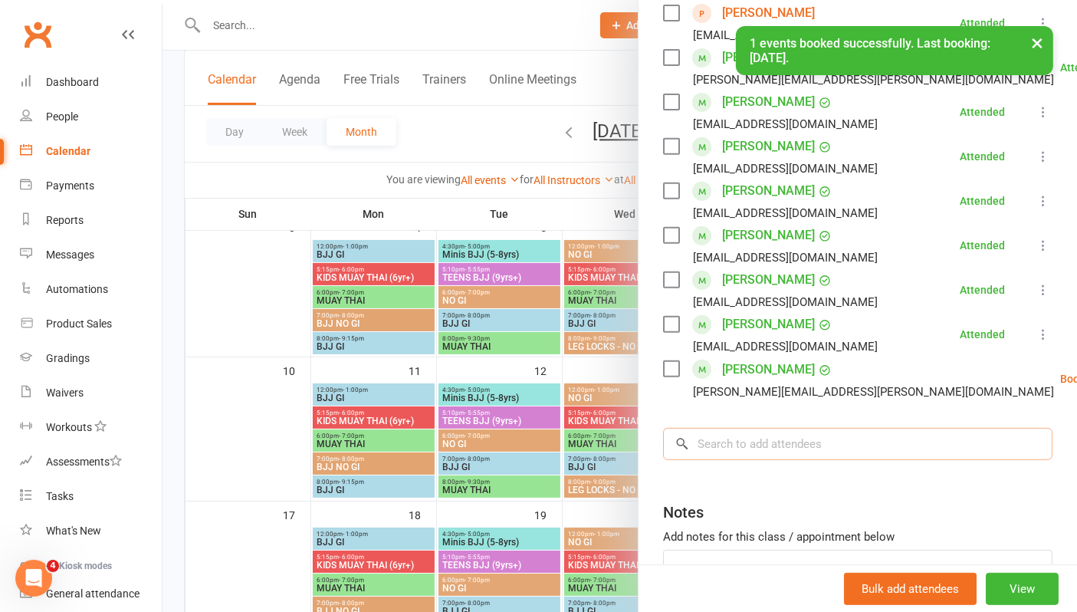
click at [761, 446] on input "search" at bounding box center [857, 444] width 389 height 32
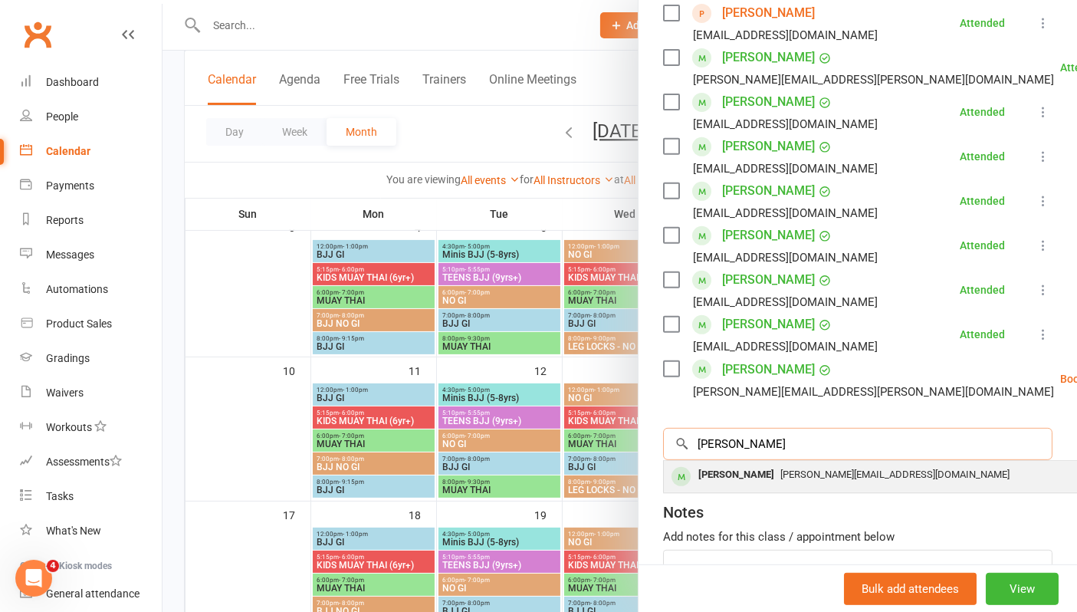
type input "emmitt"
click at [748, 477] on div "[PERSON_NAME]" at bounding box center [736, 475] width 88 height 22
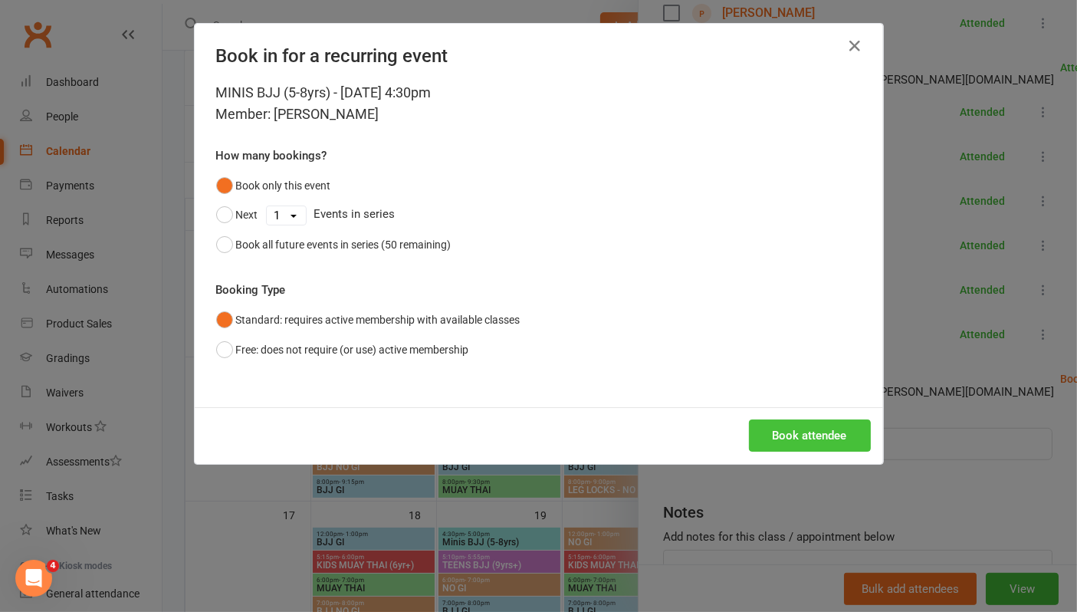
click at [800, 424] on button "Book attendee" at bounding box center [810, 435] width 122 height 32
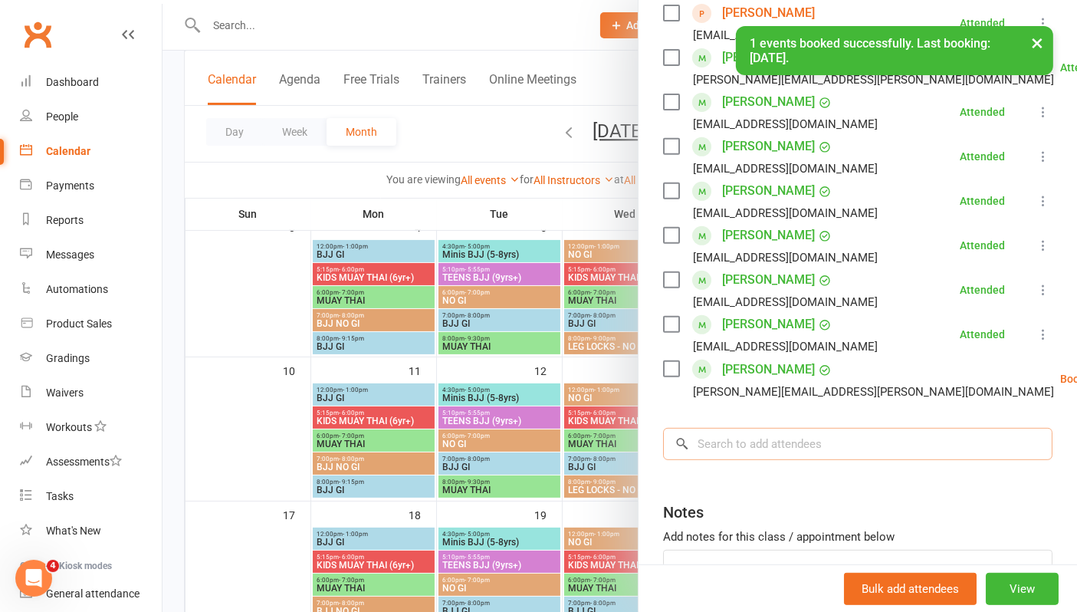
click at [775, 445] on input "search" at bounding box center [857, 444] width 389 height 32
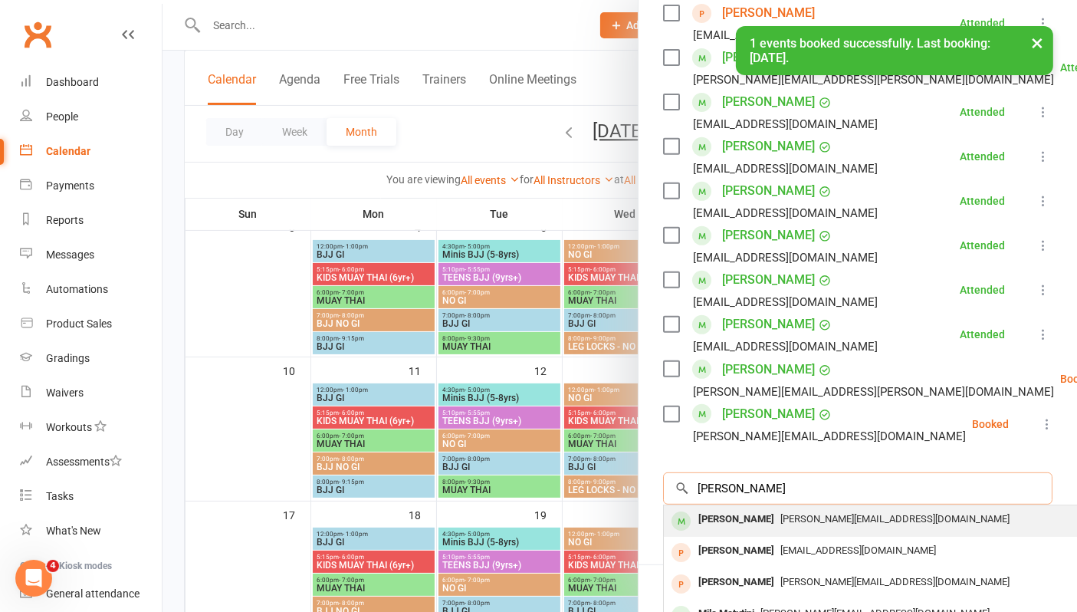
type input "camille"
click at [753, 518] on div "[PERSON_NAME]" at bounding box center [736, 519] width 88 height 22
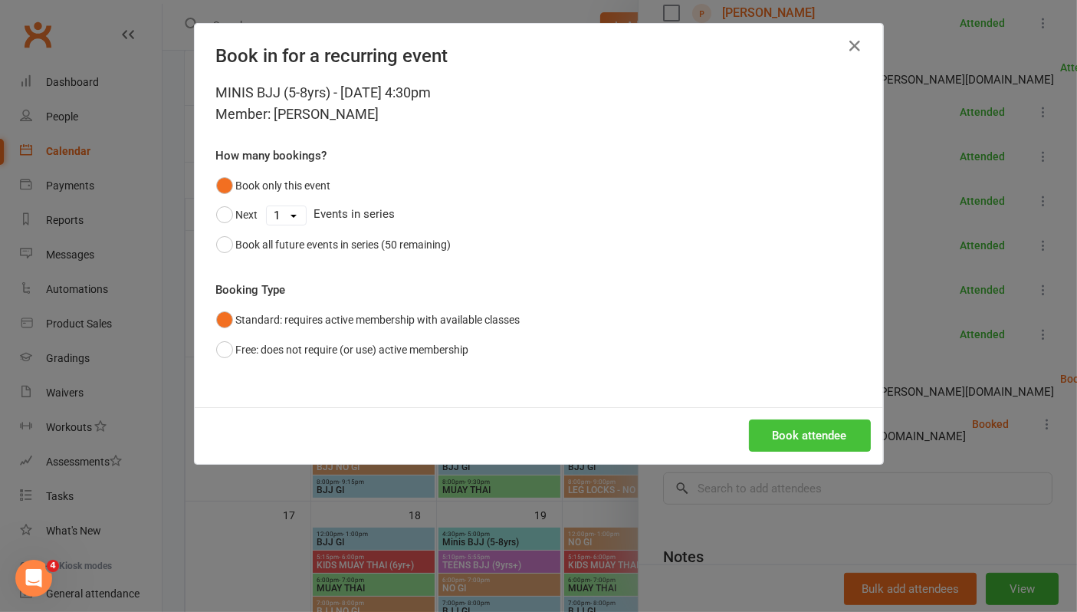
click at [784, 435] on button "Book attendee" at bounding box center [810, 435] width 122 height 32
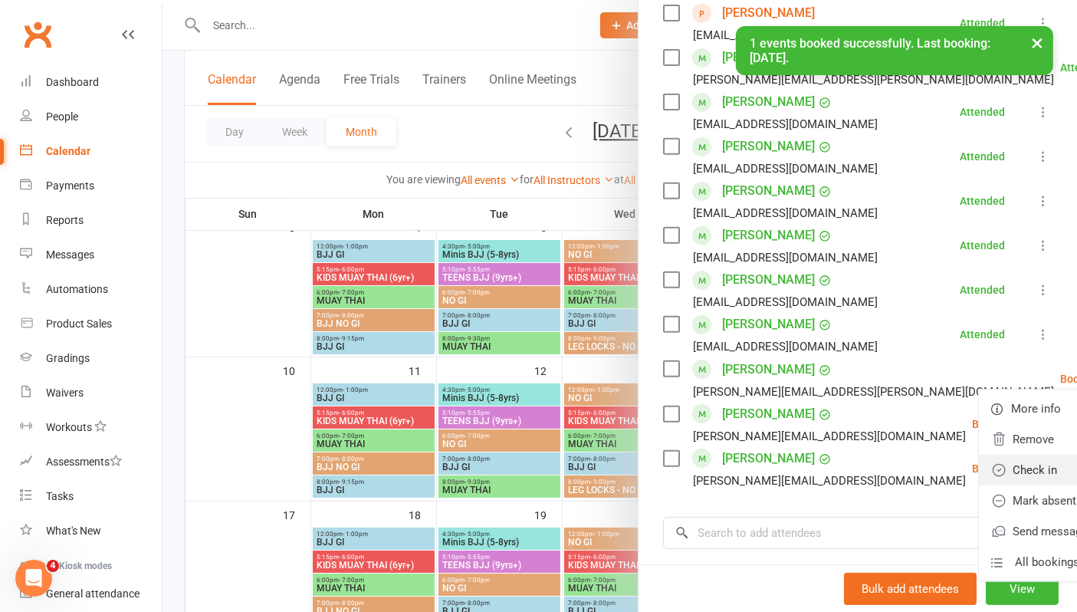
click at [979, 473] on link "Check in" at bounding box center [1061, 469] width 165 height 31
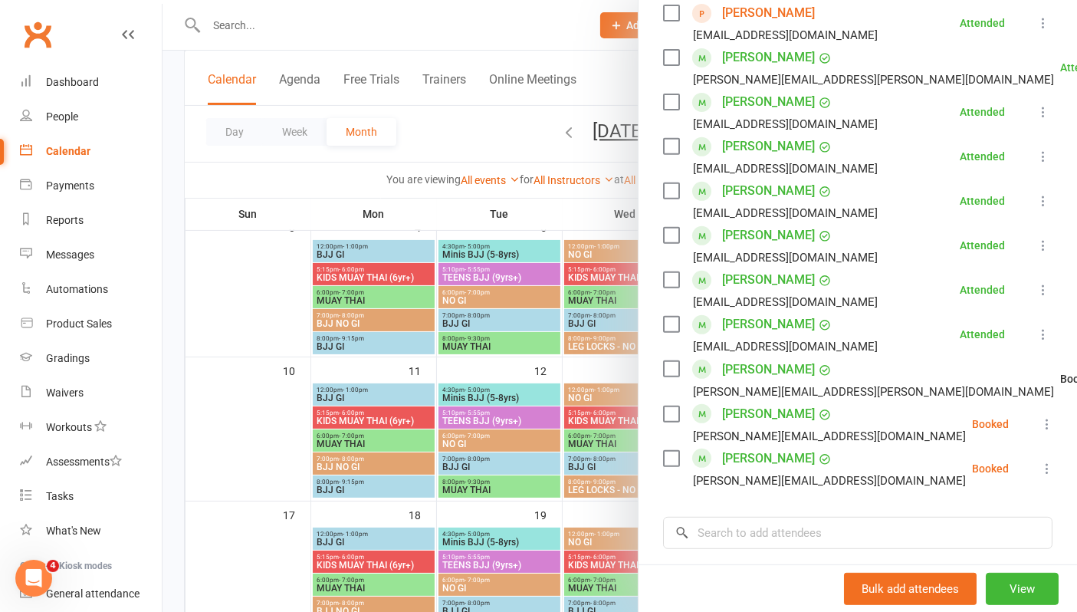
click at [1039, 422] on icon at bounding box center [1046, 423] width 15 height 15
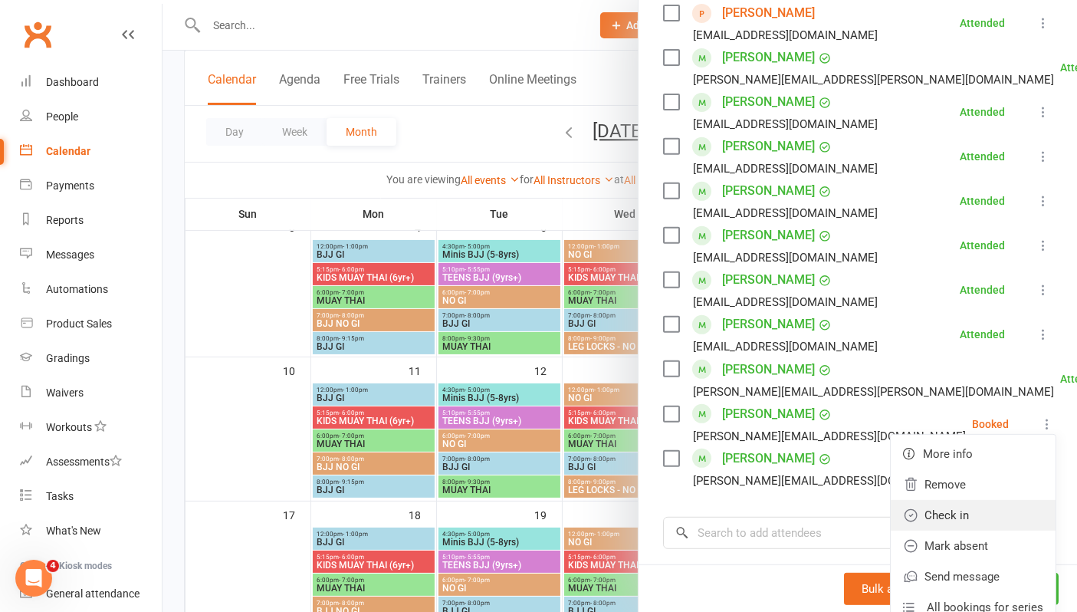
click at [914, 513] on link "Check in" at bounding box center [973, 515] width 165 height 31
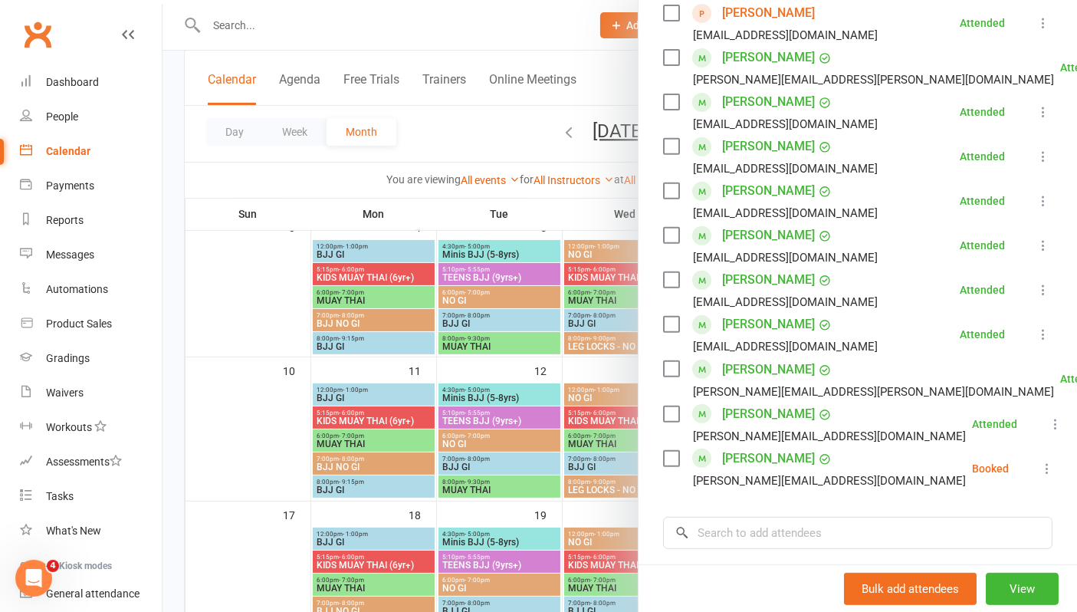
click at [1039, 464] on icon at bounding box center [1046, 468] width 15 height 15
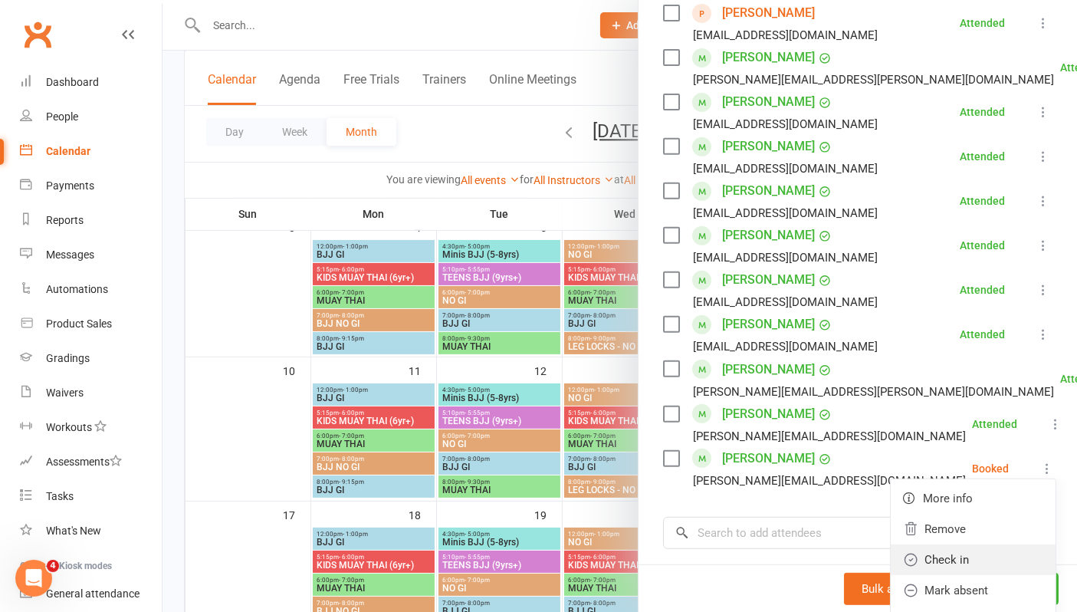
click at [937, 552] on link "Check in" at bounding box center [973, 559] width 165 height 31
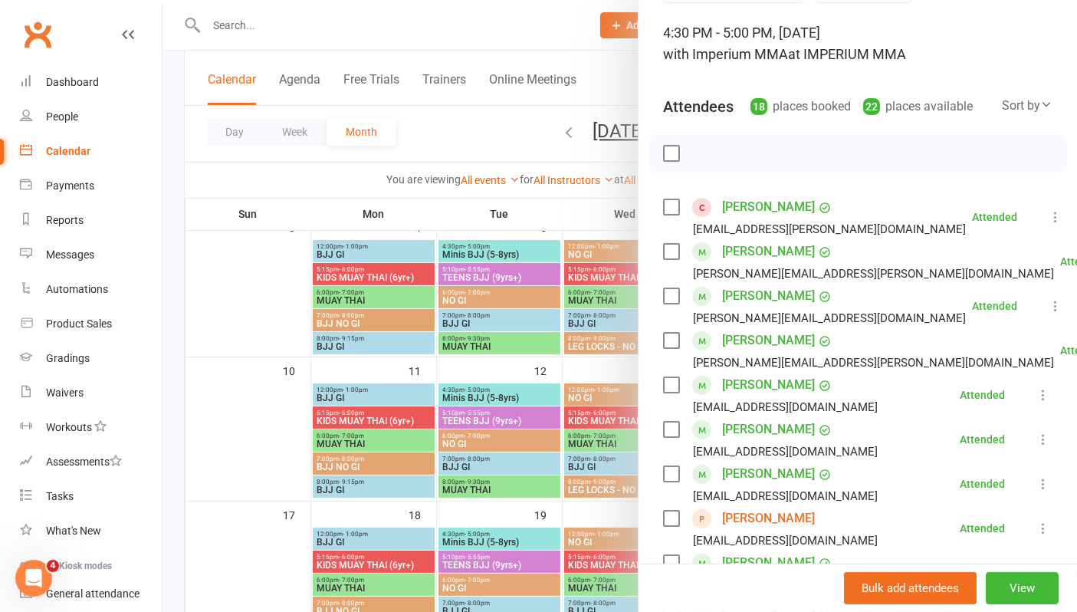
scroll to position [85, 0]
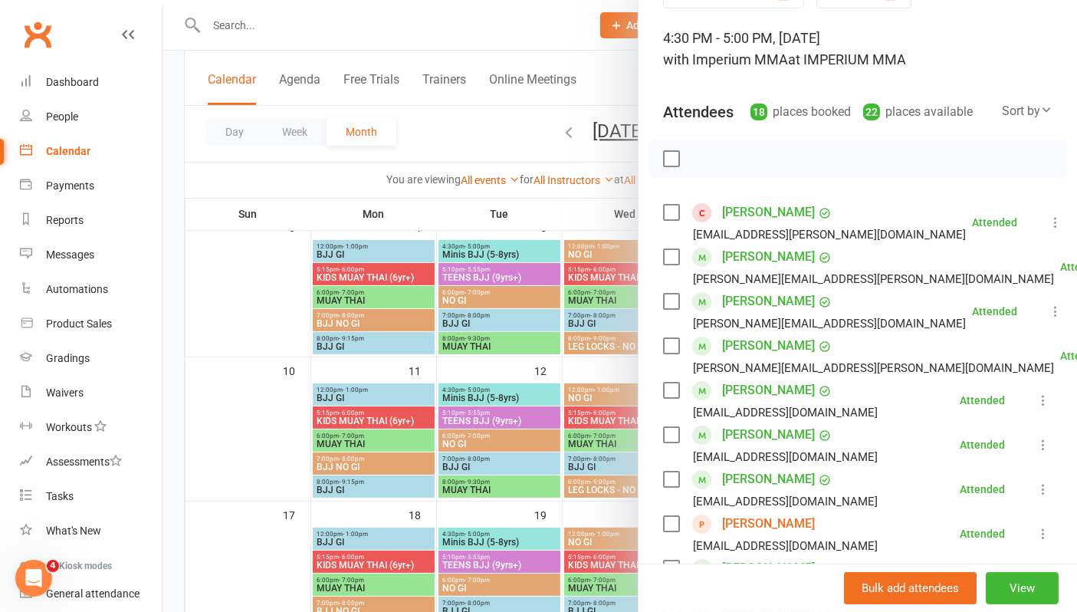
click at [753, 212] on link "[PERSON_NAME]" at bounding box center [768, 212] width 93 height 25
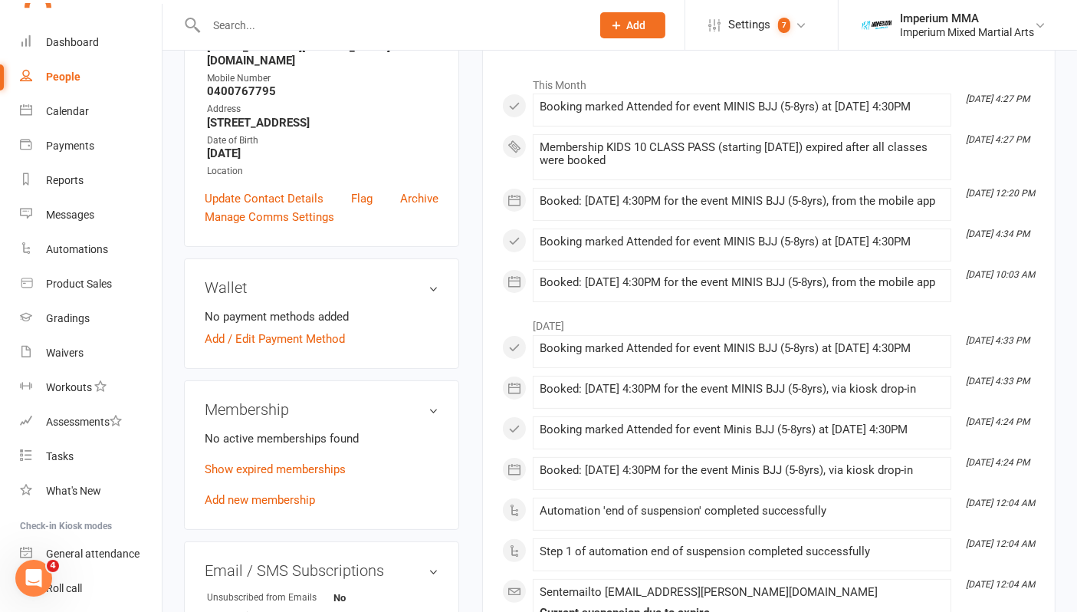
scroll to position [255, 0]
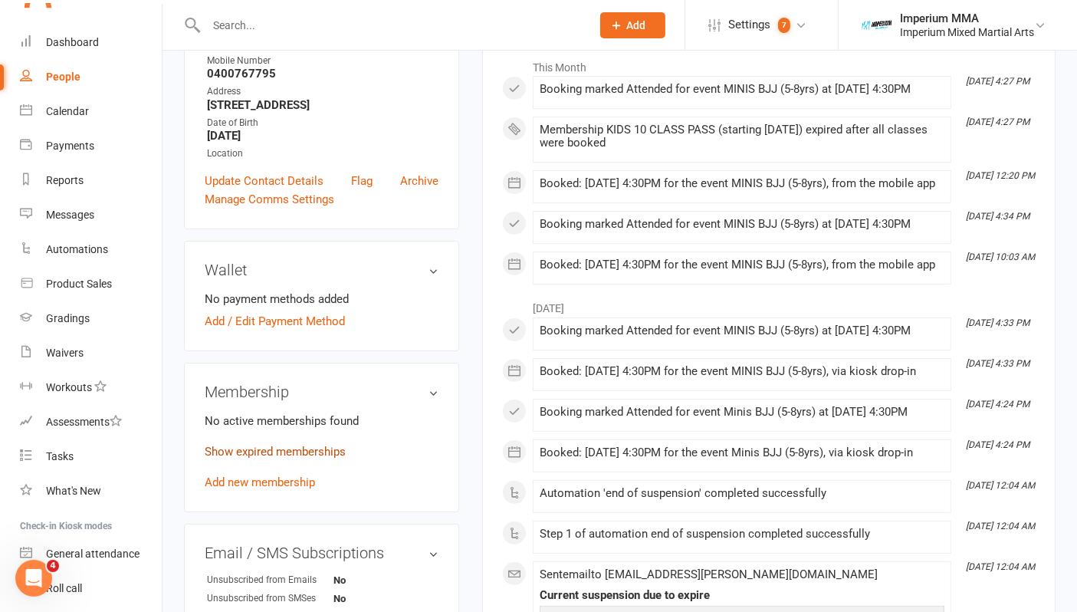
click at [271, 445] on link "Show expired memberships" at bounding box center [275, 452] width 141 height 14
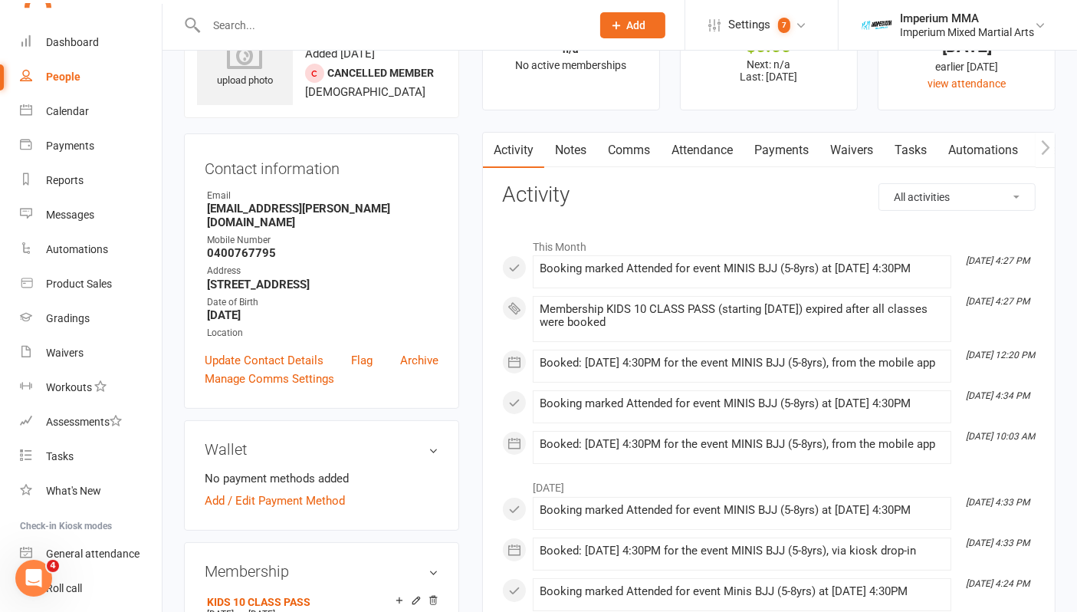
scroll to position [0, 0]
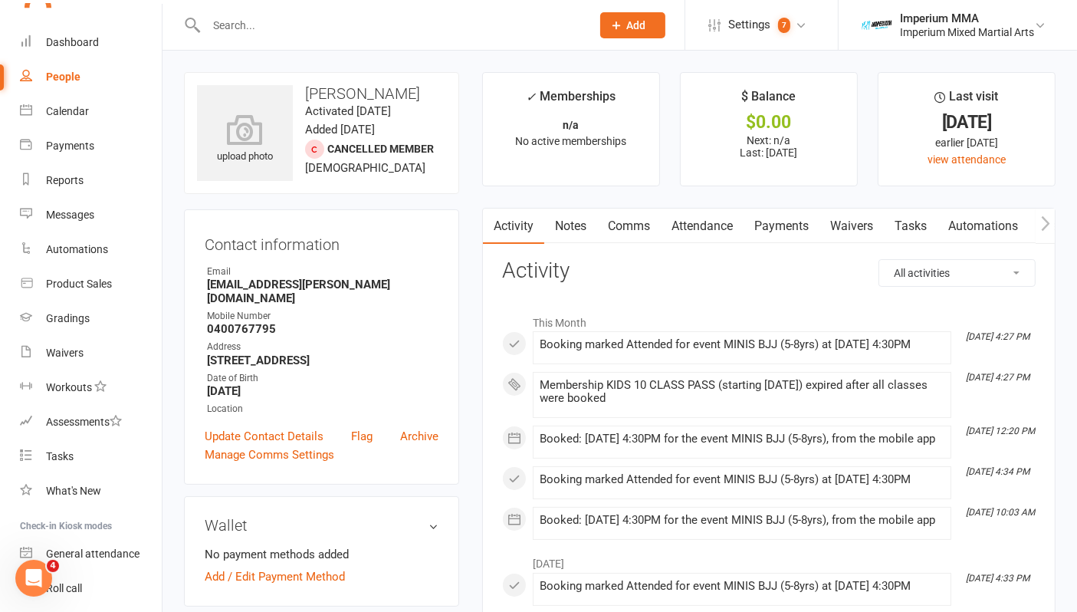
click at [622, 225] on link "Comms" at bounding box center [629, 225] width 64 height 35
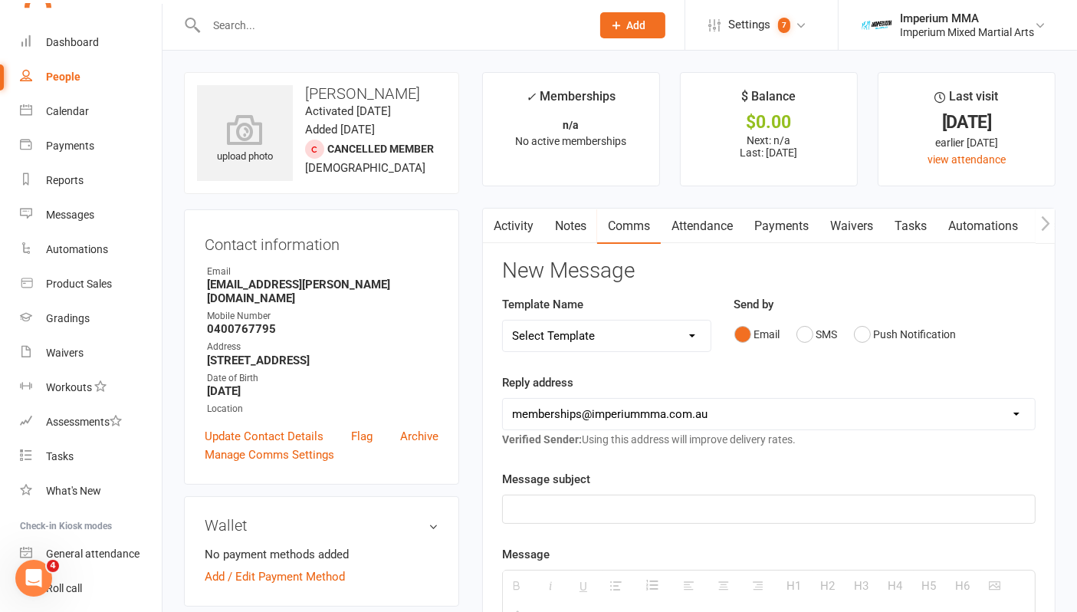
click at [512, 229] on link "Activity" at bounding box center [513, 225] width 61 height 35
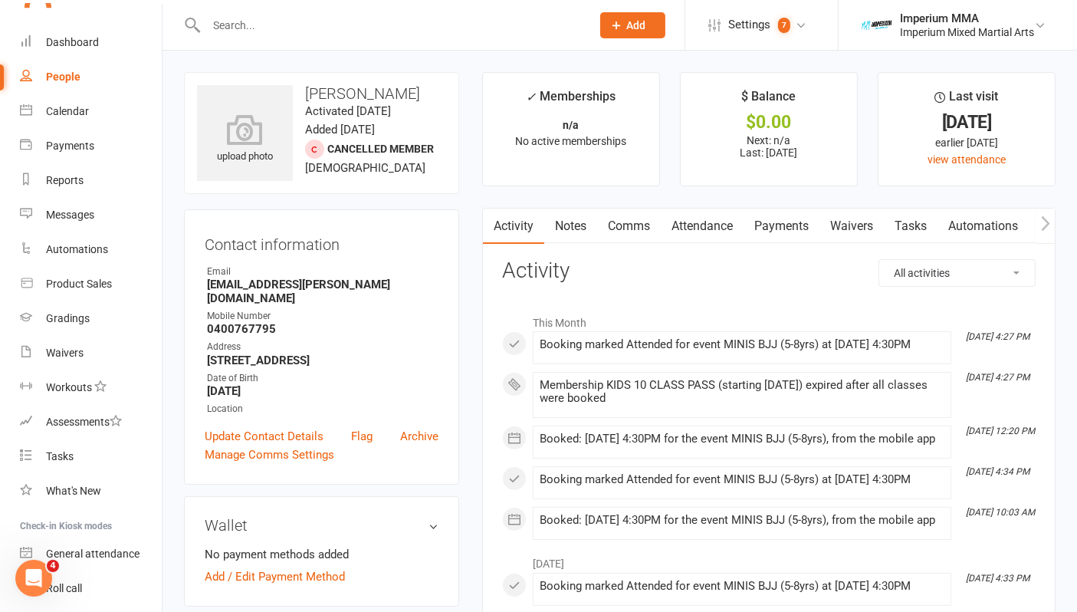
click at [637, 229] on link "Comms" at bounding box center [629, 225] width 64 height 35
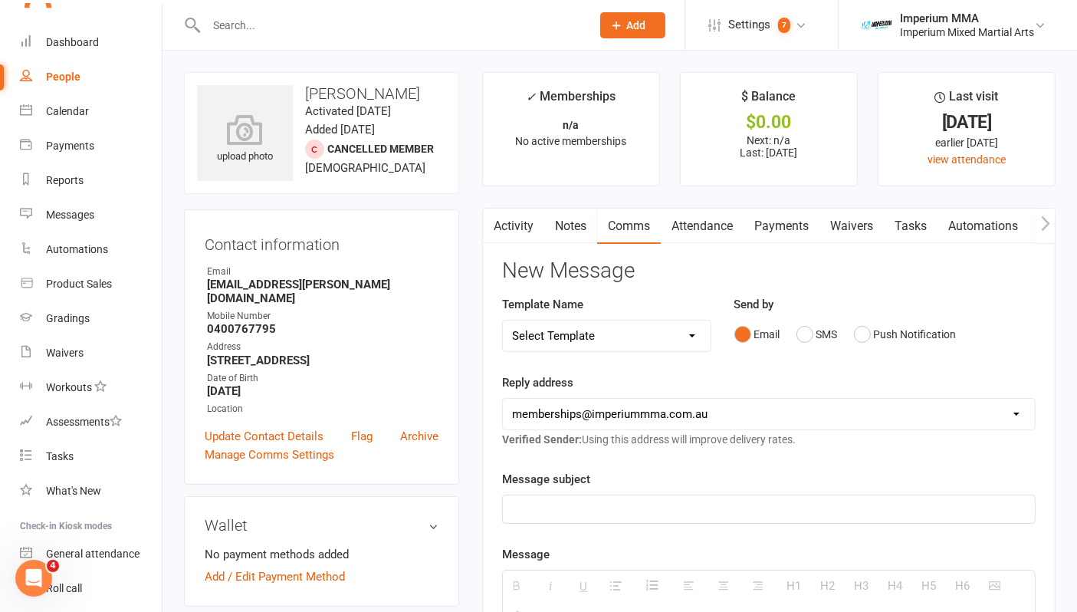
click at [623, 333] on select "Select Template [SMS] WE MISS YOU [Email] 10 CLASS PASS EXPIRY [Email] Confirma…" at bounding box center [607, 335] width 208 height 31
select select "1"
click at [503, 320] on select "Select Template [SMS] WE MISS YOU [Email] 10 CLASS PASS EXPIRY [Email] Confirma…" at bounding box center [607, 335] width 208 height 31
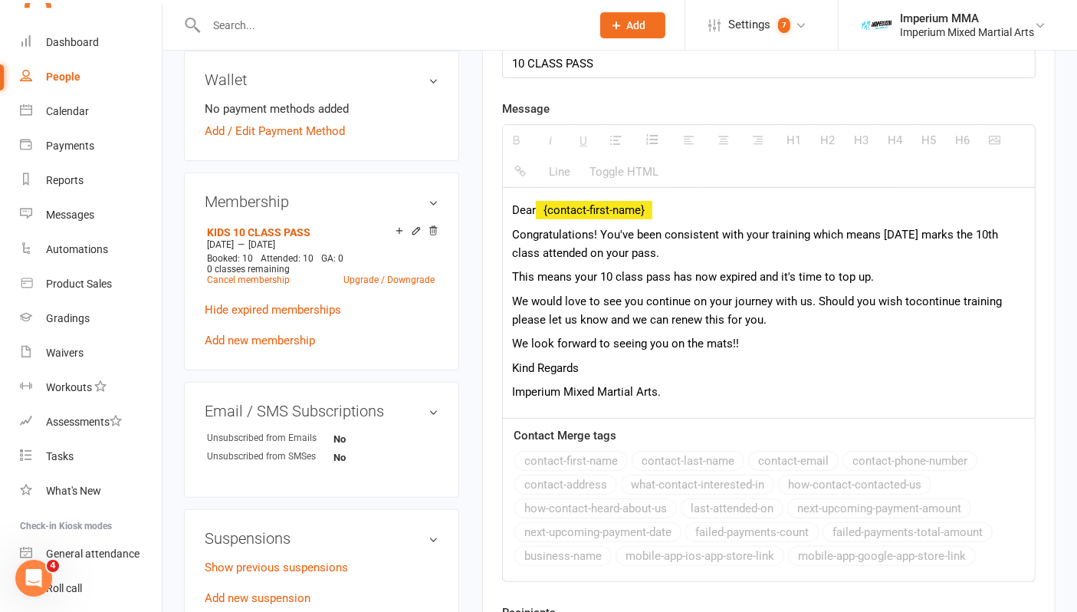
scroll to position [595, 0]
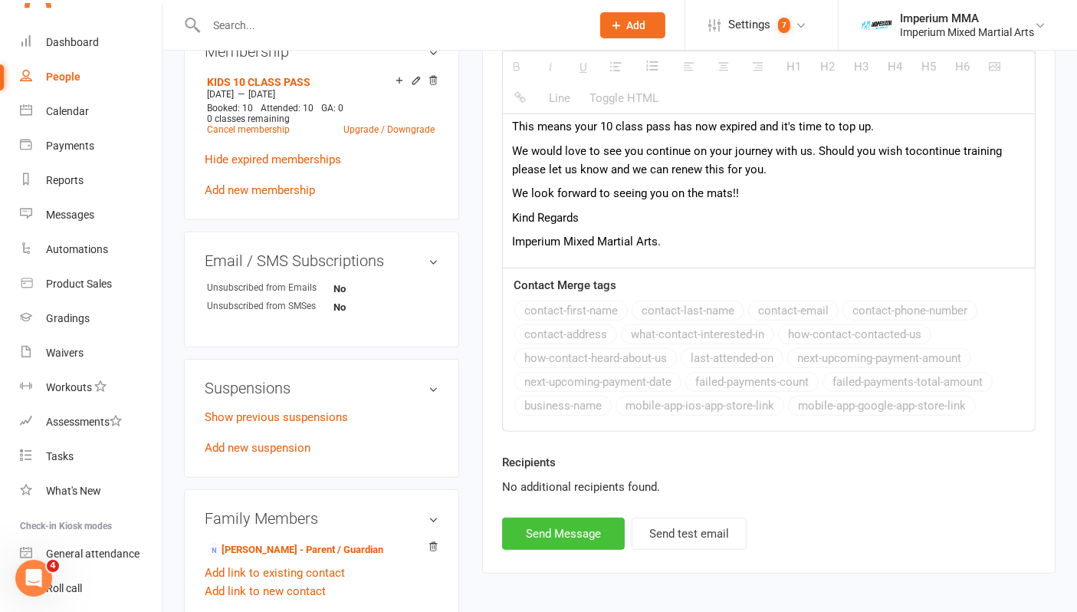
click at [558, 539] on button "Send Message" at bounding box center [563, 533] width 123 height 32
select select
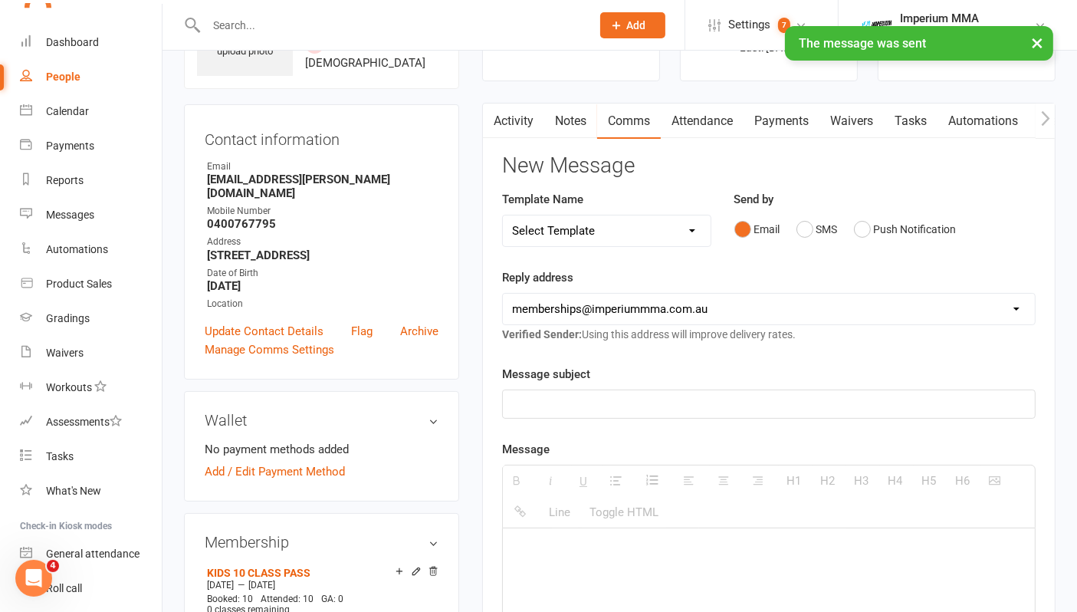
scroll to position [85, 0]
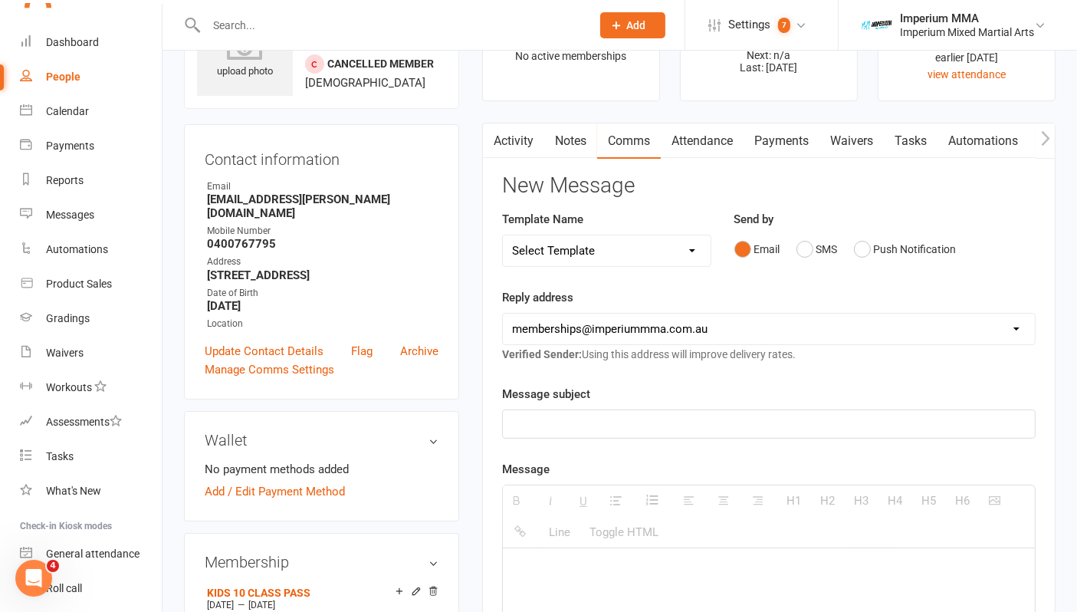
click at [517, 144] on link "Activity" at bounding box center [513, 140] width 61 height 35
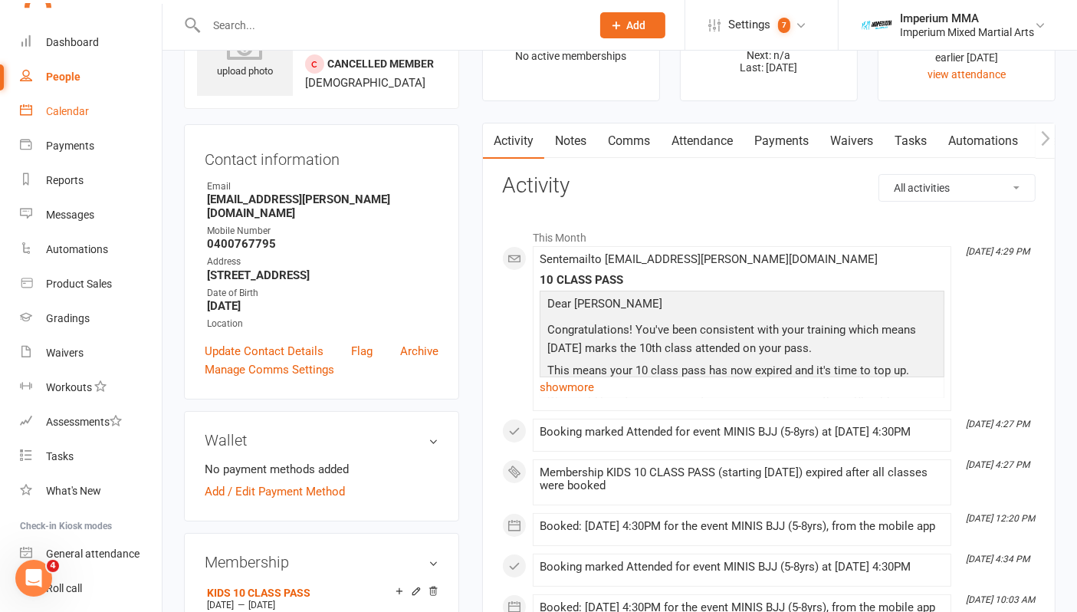
click at [51, 111] on div "Calendar" at bounding box center [67, 111] width 43 height 12
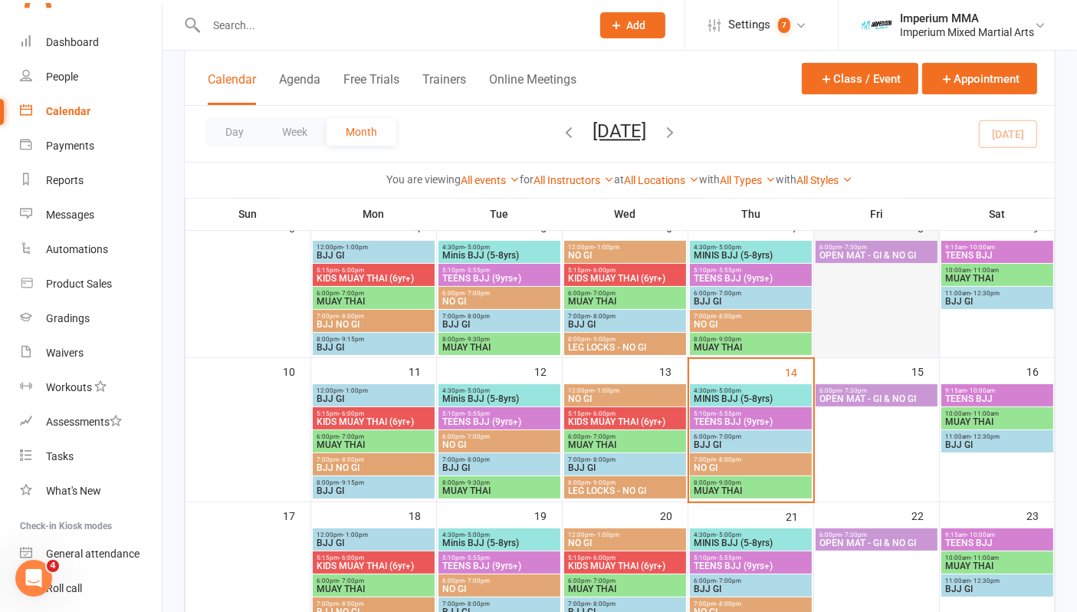
scroll to position [255, 0]
click at [722, 393] on span "MINIS BJJ (5-8yrs)" at bounding box center [751, 397] width 116 height 9
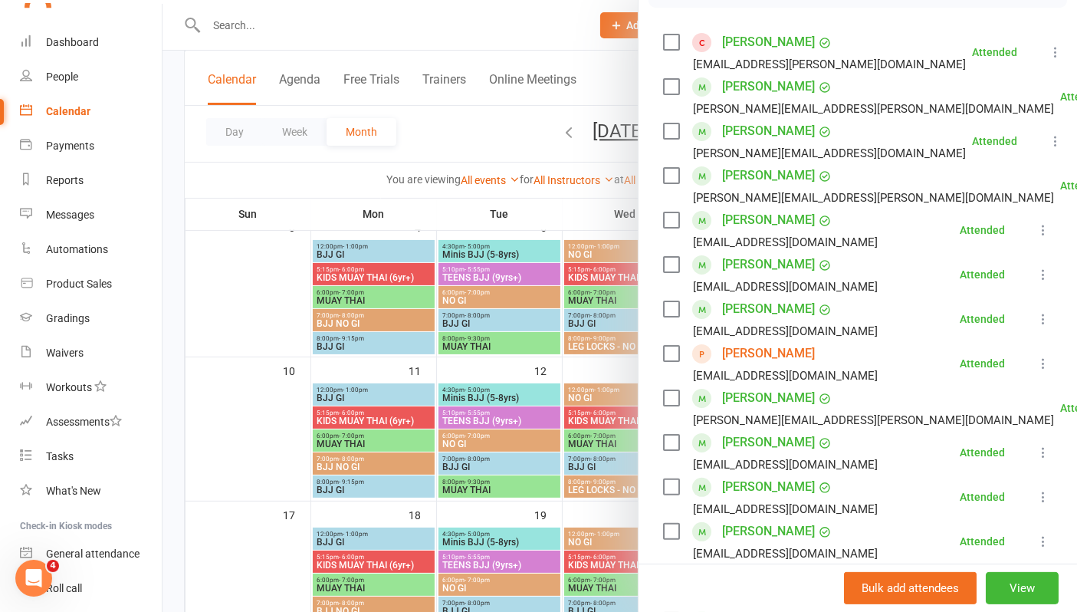
click at [1035, 361] on icon at bounding box center [1042, 363] width 15 height 15
click at [924, 420] on link "Remove" at bounding box center [976, 423] width 152 height 31
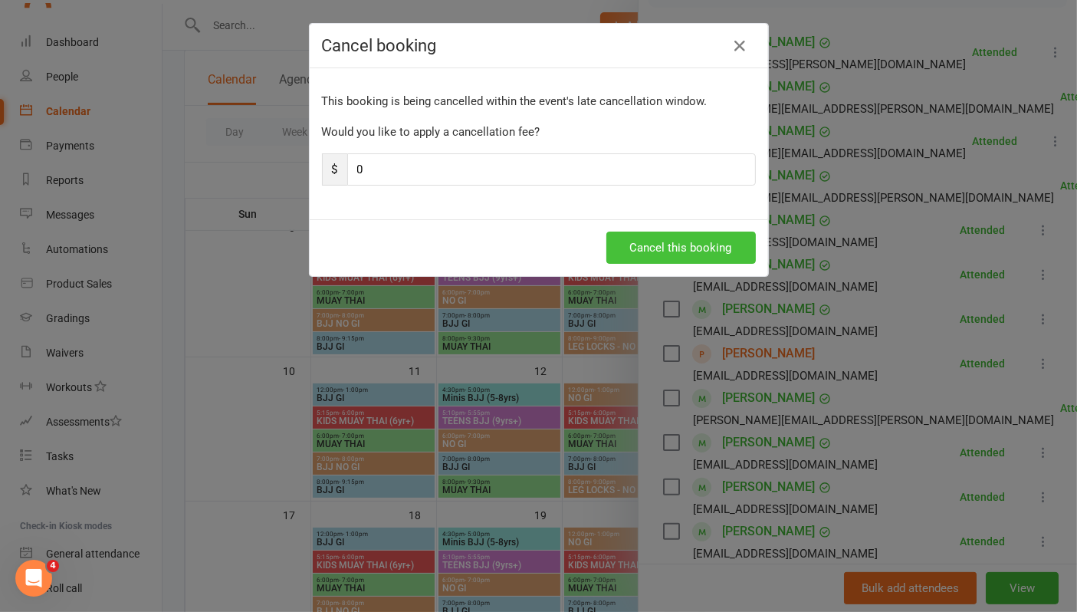
drag, startPoint x: 701, startPoint y: 245, endPoint x: 709, endPoint y: 267, distance: 22.8
click at [702, 245] on button "Cancel this booking" at bounding box center [680, 247] width 149 height 32
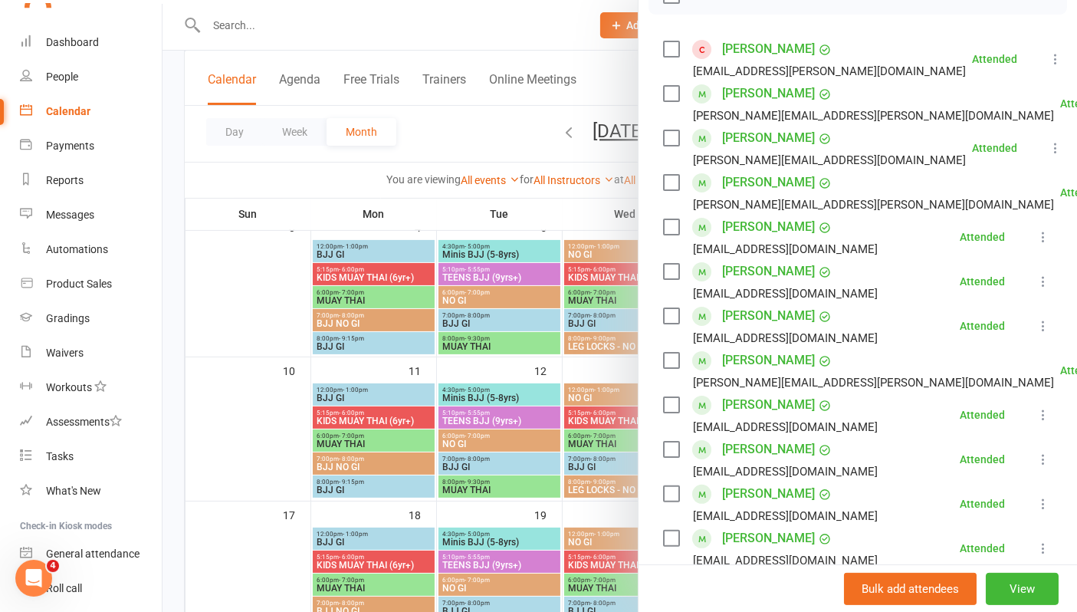
scroll to position [0, 0]
